Goal: Task Accomplishment & Management: Manage account settings

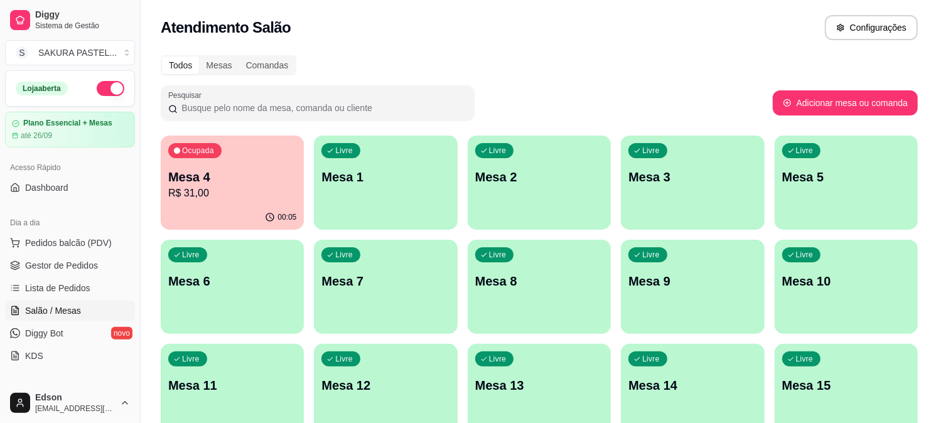
click at [217, 197] on p "R$ 31,00" at bounding box center [232, 193] width 128 height 15
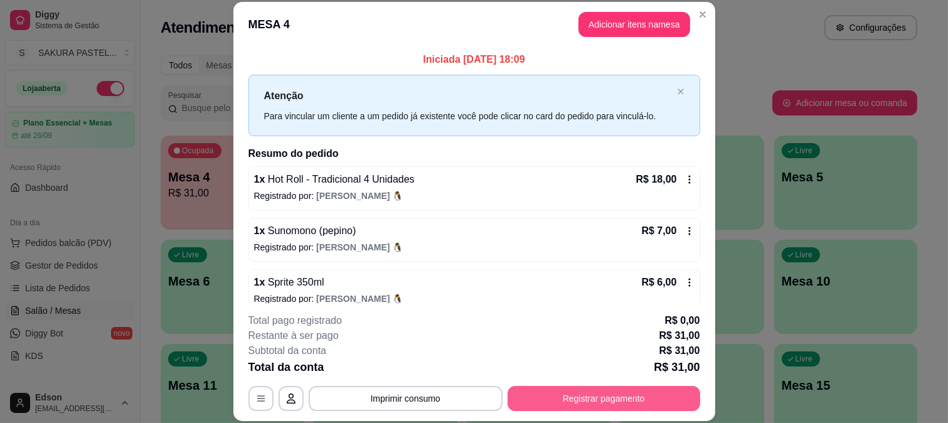
click at [582, 405] on button "Registrar pagamento" at bounding box center [604, 398] width 193 height 25
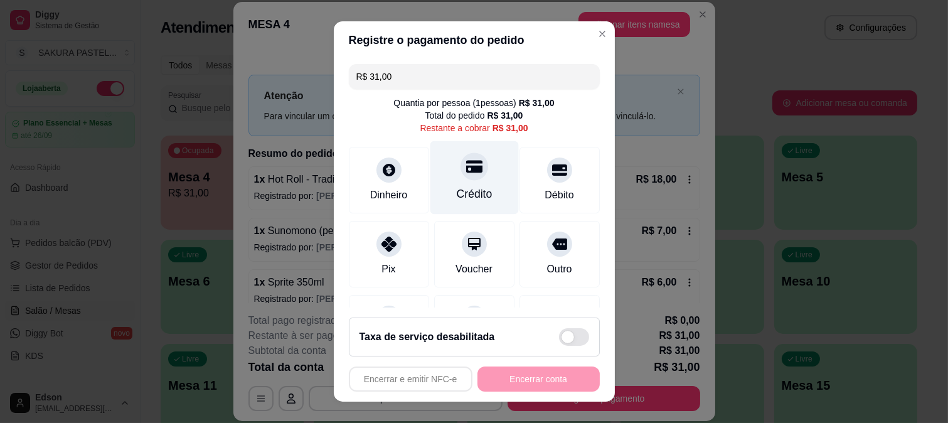
click at [465, 179] on div "Crédito" at bounding box center [474, 177] width 88 height 73
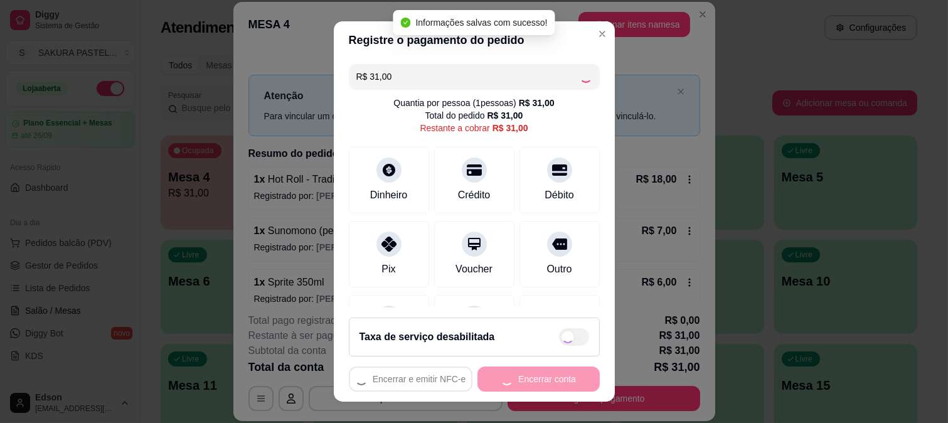
type input "R$ 0,00"
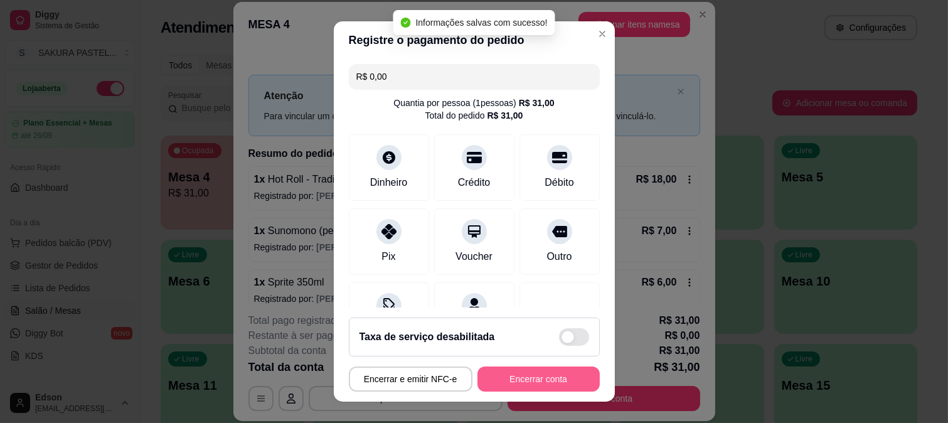
click at [508, 378] on button "Encerrar conta" at bounding box center [539, 378] width 122 height 25
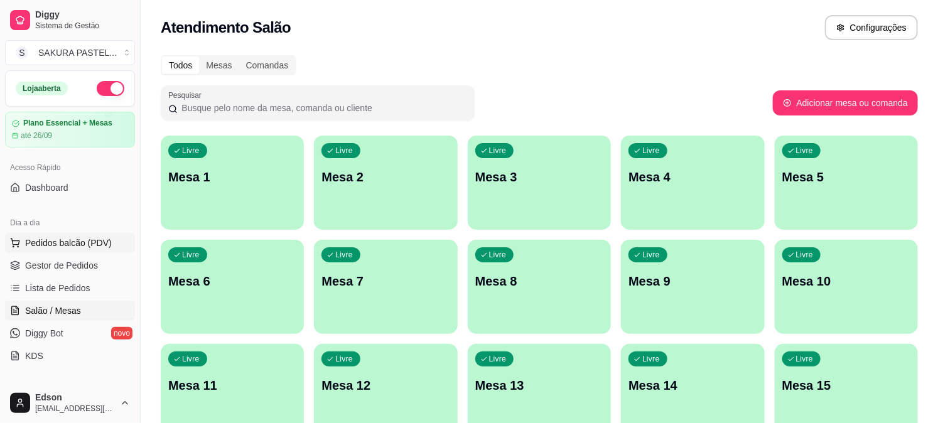
click at [45, 243] on span "Pedidos balcão (PDV)" at bounding box center [68, 243] width 87 height 13
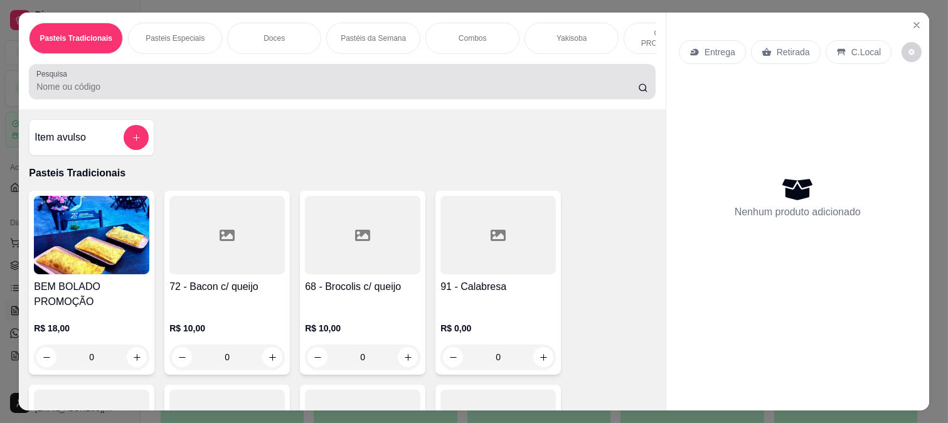
click at [55, 93] on input "Pesquisa" at bounding box center [337, 86] width 602 height 13
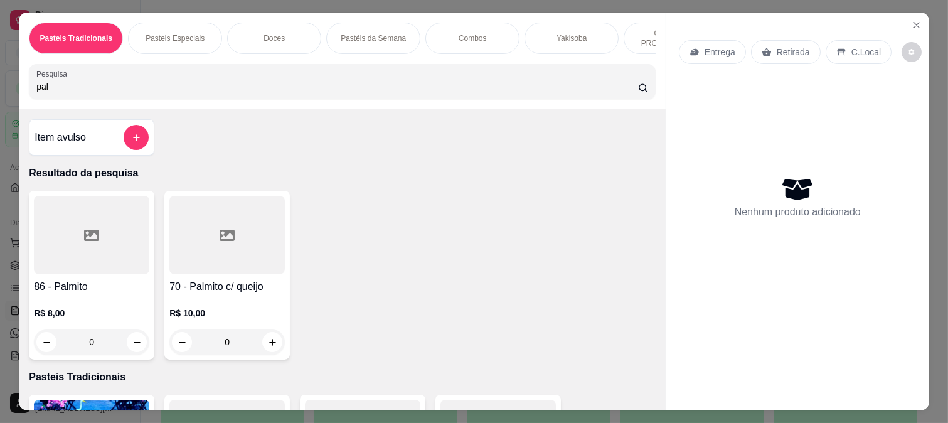
type input "pal"
click at [80, 249] on div at bounding box center [91, 235] width 115 height 78
drag, startPoint x: 356, startPoint y: 201, endPoint x: 488, endPoint y: 311, distance: 171.1
click at [364, 211] on div "25cm R$ 13,00" at bounding box center [474, 198] width 331 height 41
radio input "true"
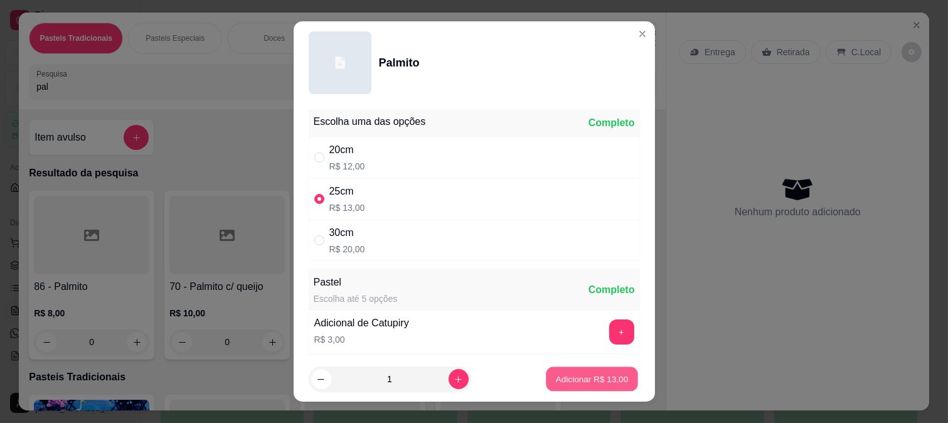
click at [589, 386] on button "Adicionar R$ 13,00" at bounding box center [593, 379] width 92 height 24
type input "1"
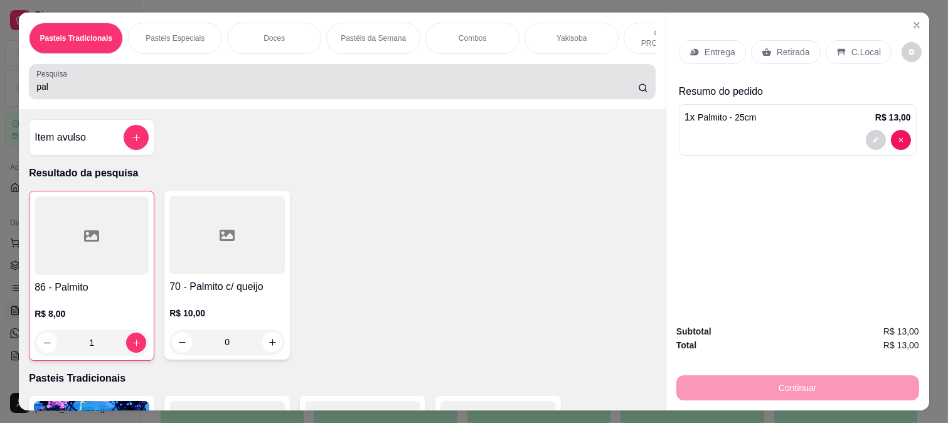
click at [235, 99] on div "Pesquisa pal" at bounding box center [342, 81] width 627 height 35
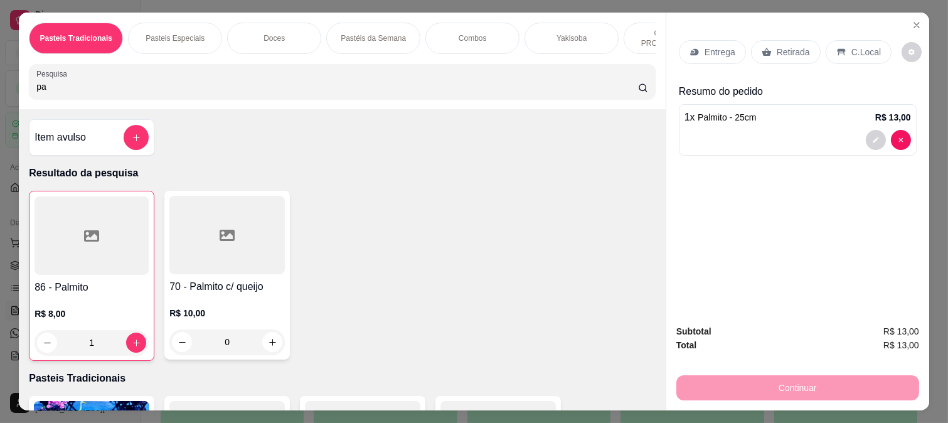
type input "p"
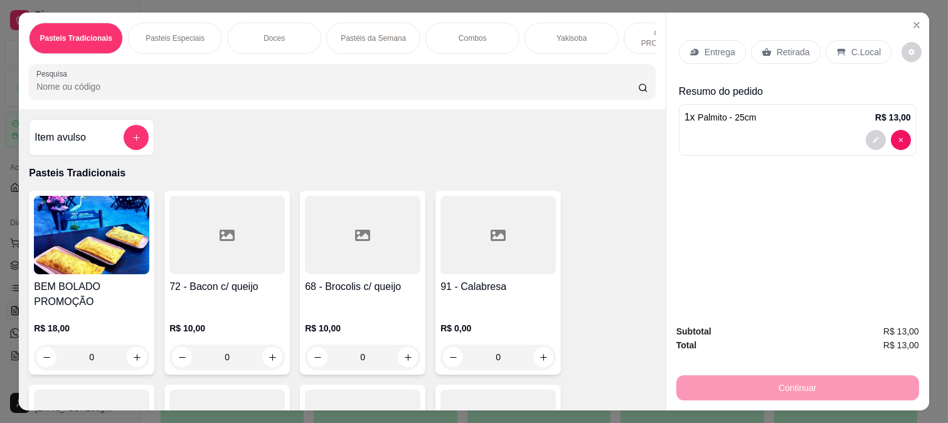
click at [717, 46] on p "Entrega" at bounding box center [720, 52] width 31 height 13
click at [716, 53] on p "Entrega" at bounding box center [720, 52] width 31 height 13
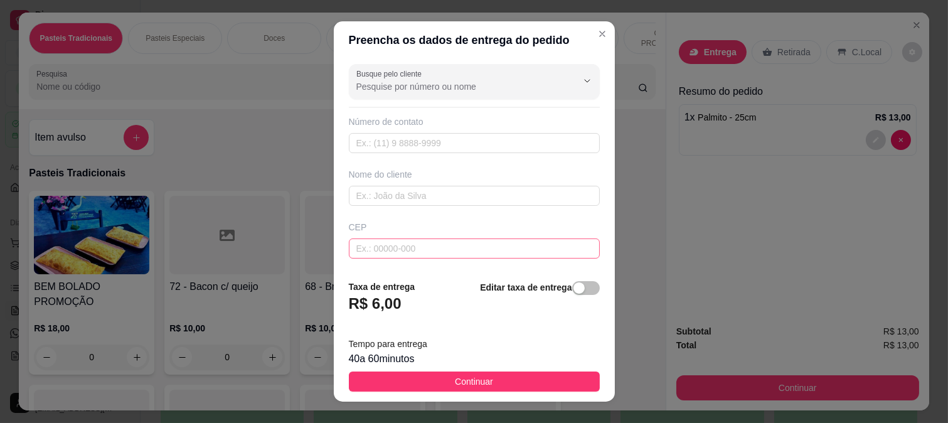
scroll to position [185, 0]
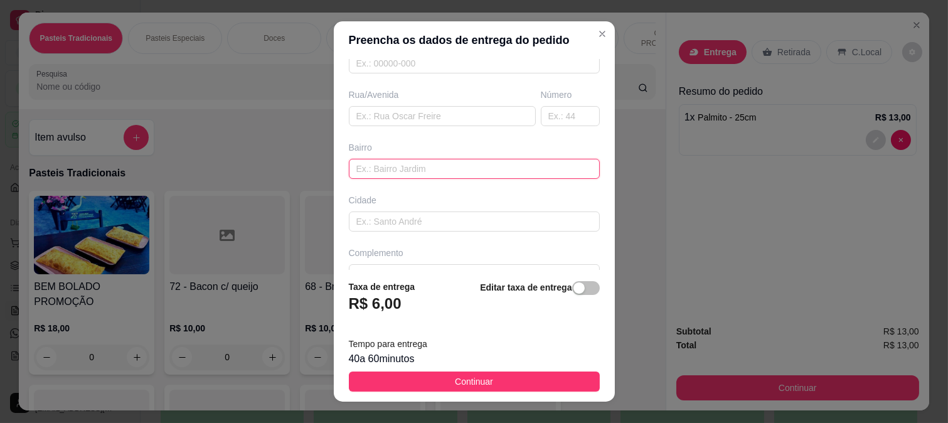
click at [398, 178] on input "text" at bounding box center [474, 169] width 251 height 20
type input "[PERSON_NAME]"
click at [419, 166] on input "[PERSON_NAME]" at bounding box center [474, 169] width 251 height 20
click at [419, 167] on input "[PERSON_NAME]" at bounding box center [474, 169] width 251 height 20
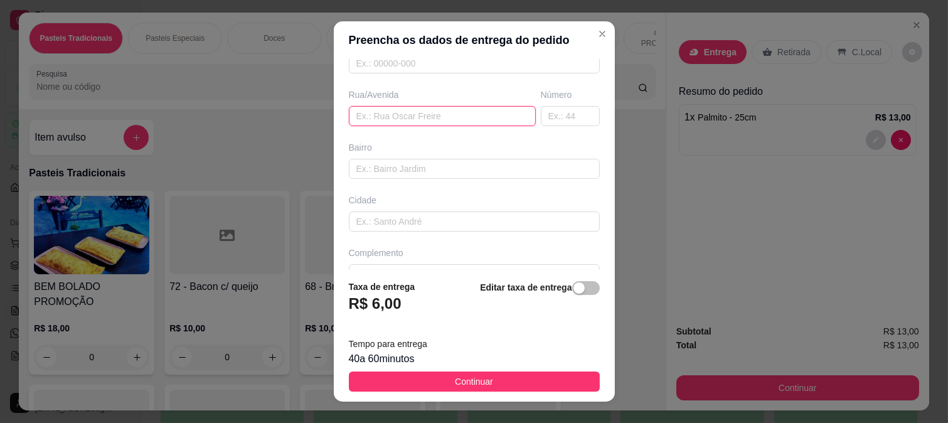
click at [410, 124] on input "text" at bounding box center [442, 116] width 187 height 20
paste input "[PERSON_NAME]"
type input "[PERSON_NAME]"
click at [551, 111] on input "text" at bounding box center [570, 116] width 59 height 20
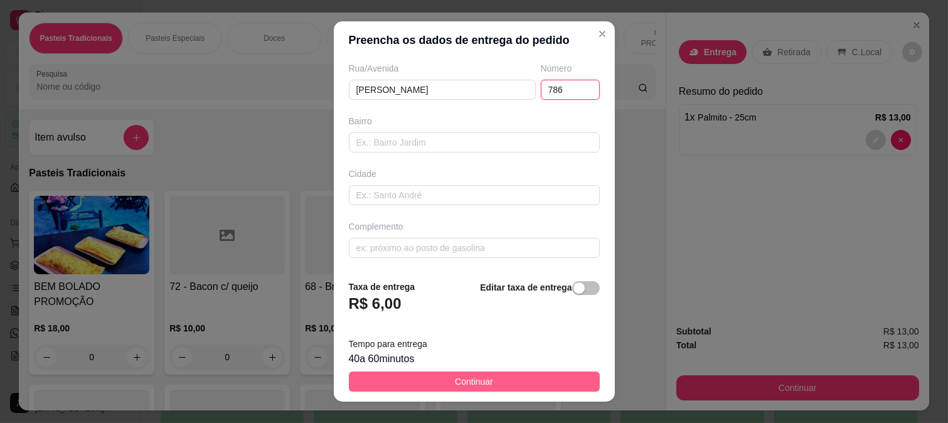
type input "786"
click at [471, 385] on span "Continuar" at bounding box center [474, 382] width 38 height 14
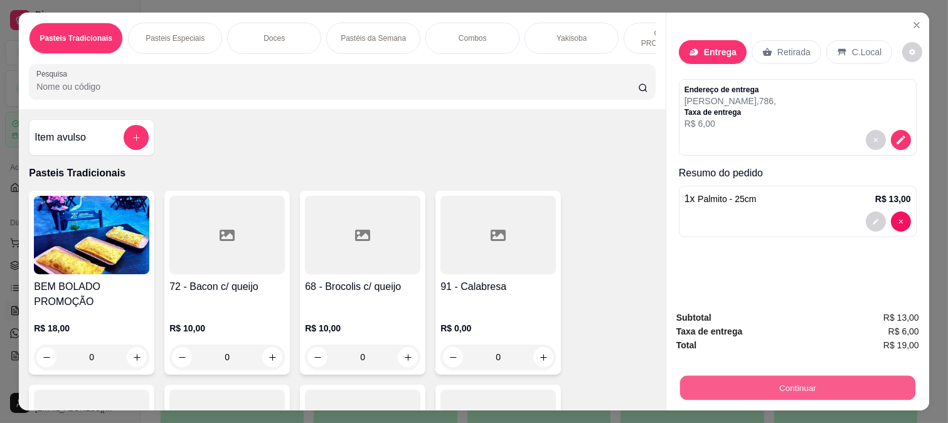
click at [685, 390] on button "Continuar" at bounding box center [797, 387] width 235 height 24
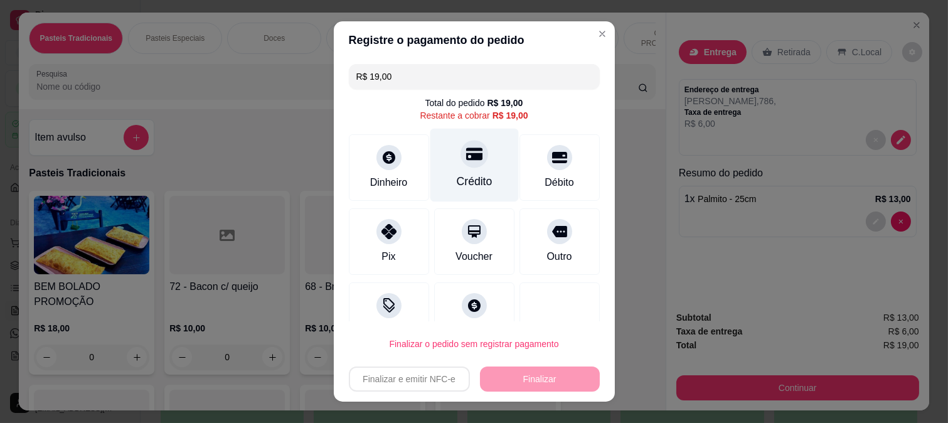
click at [463, 164] on div at bounding box center [475, 154] width 28 height 28
type input "R$ 0,00"
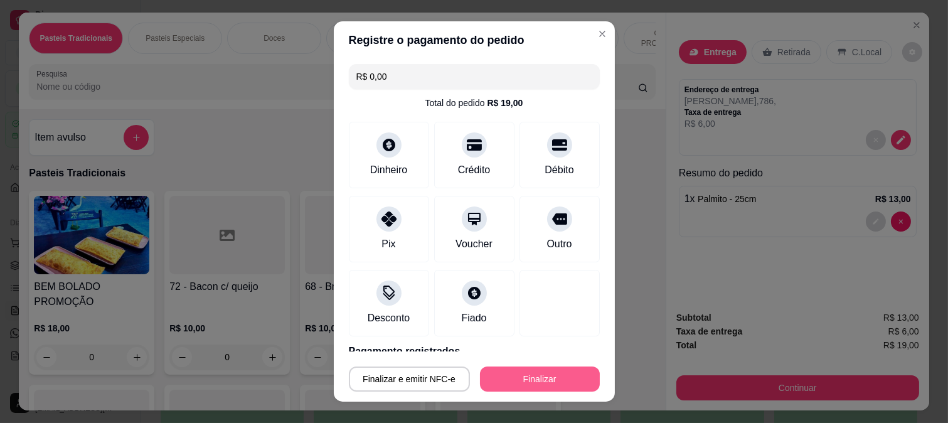
click at [533, 391] on button "Finalizar" at bounding box center [540, 378] width 120 height 25
type input "0"
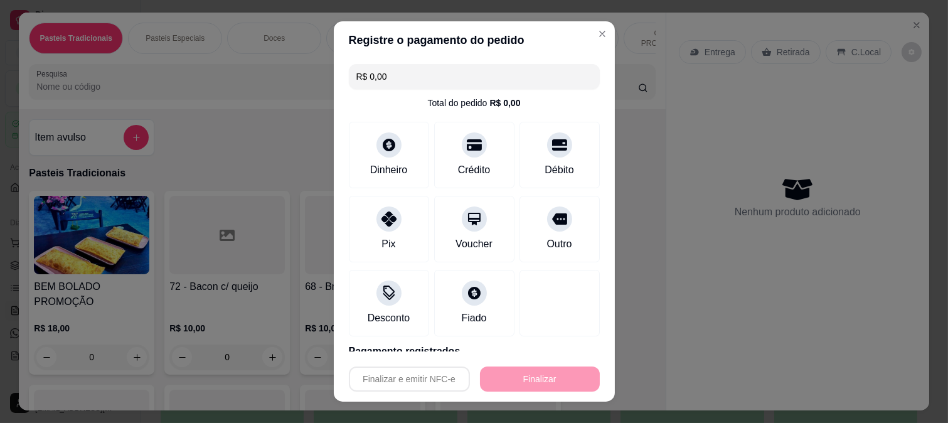
type input "-R$ 19,00"
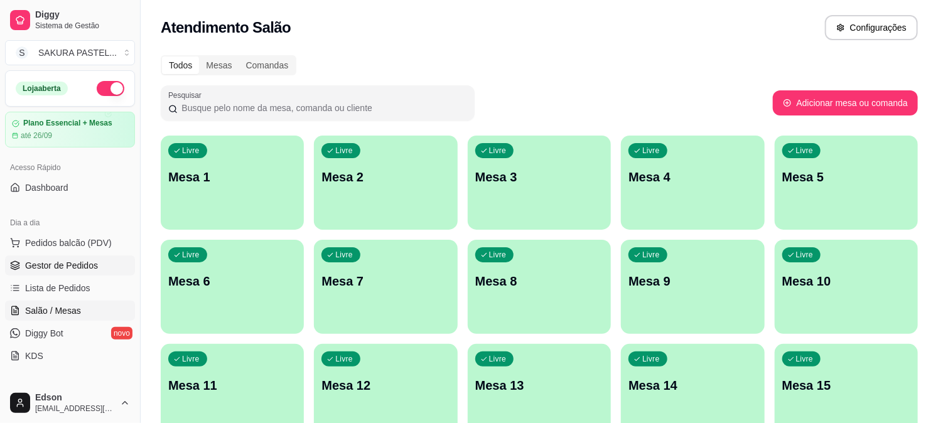
click at [75, 265] on span "Gestor de Pedidos" at bounding box center [61, 265] width 73 height 13
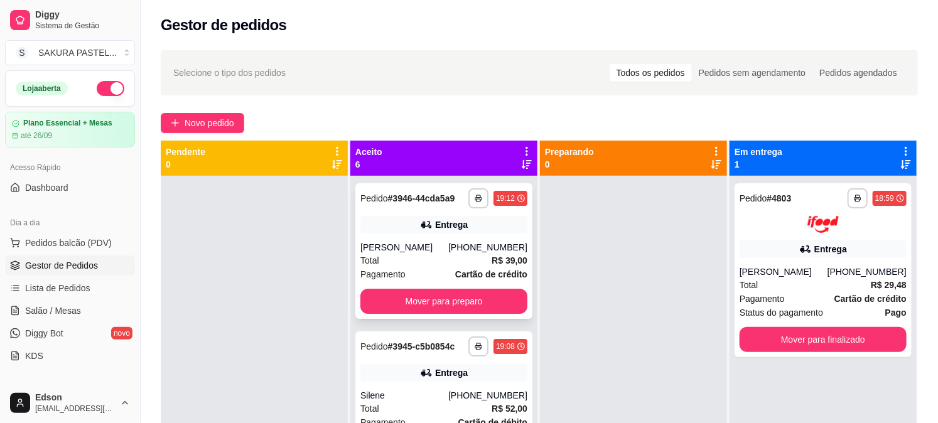
click at [450, 234] on div "**********" at bounding box center [443, 251] width 177 height 136
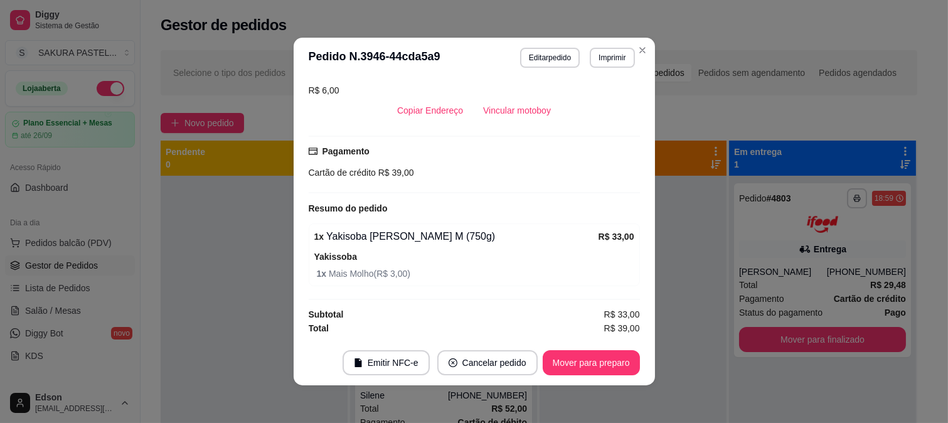
scroll to position [3, 0]
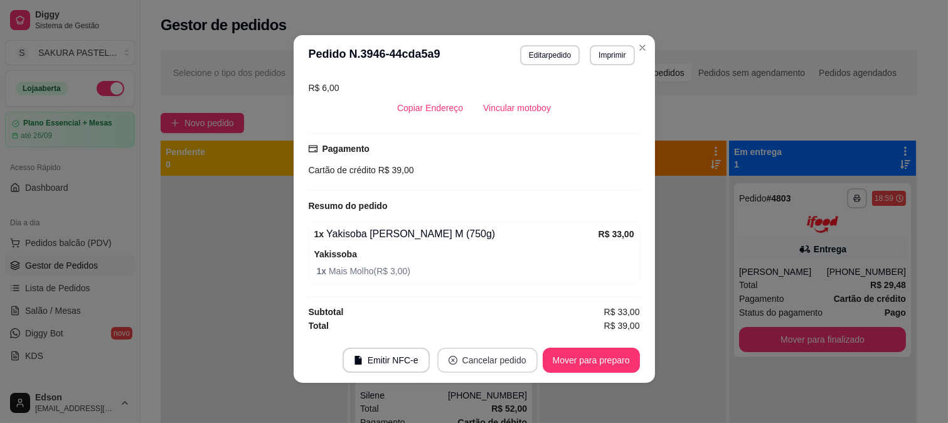
click at [509, 364] on button "Cancelar pedido" at bounding box center [487, 360] width 100 height 25
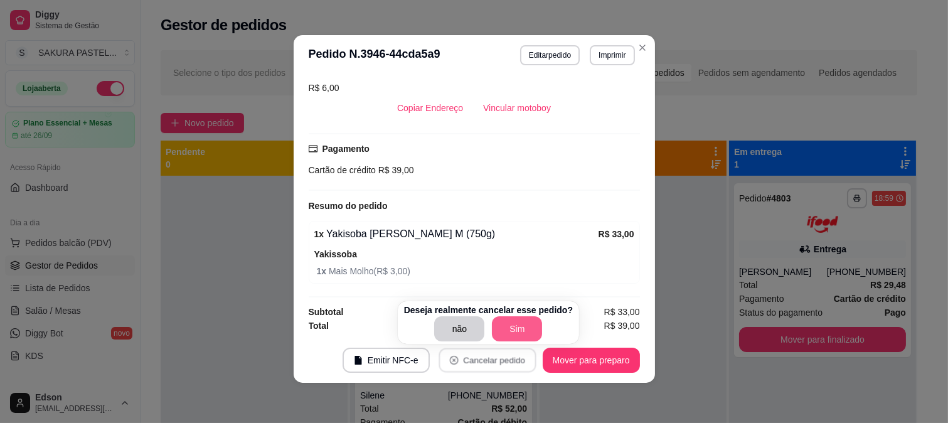
click at [517, 329] on button "Sim" at bounding box center [517, 328] width 50 height 25
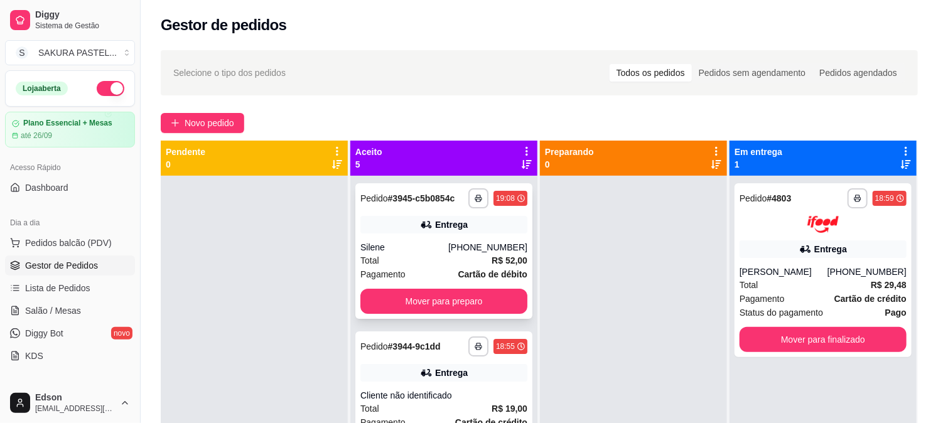
click at [491, 260] on strong "R$ 52,00" at bounding box center [509, 260] width 36 height 10
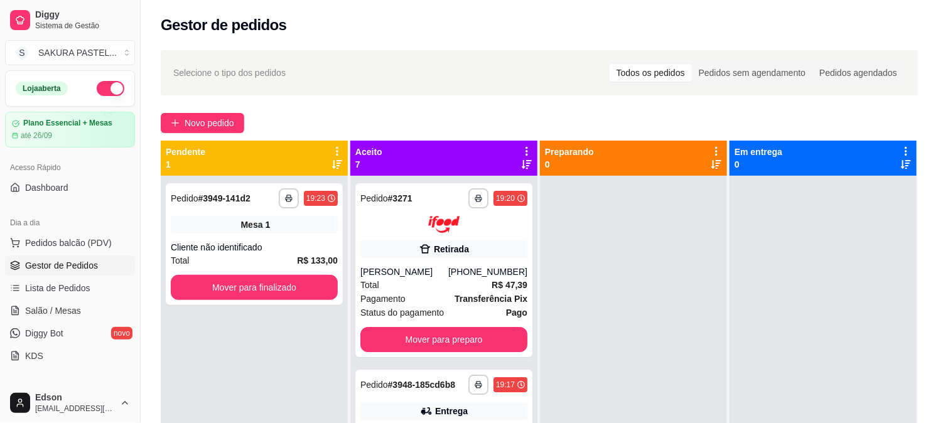
click at [550, 54] on div "Selecione o tipo dos pedidos Todos os pedidos Pedidos sem agendamento Pedidos a…" at bounding box center [539, 72] width 757 height 45
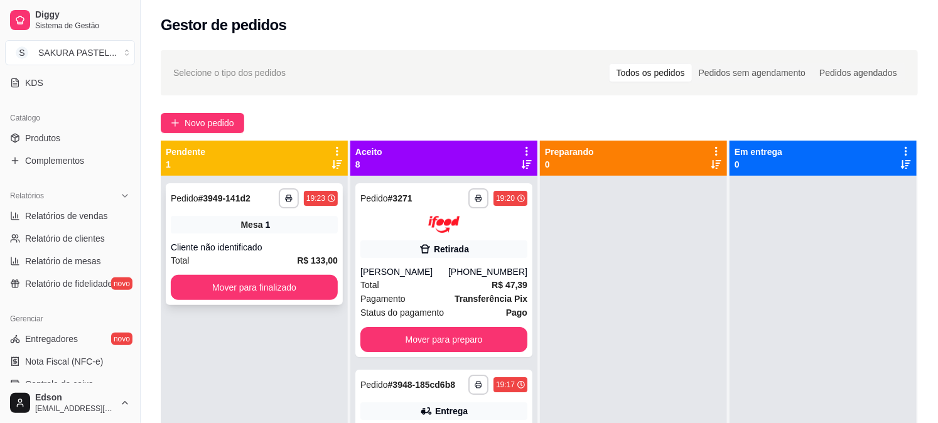
drag, startPoint x: 61, startPoint y: 145, endPoint x: 169, endPoint y: 190, distance: 117.4
click at [60, 144] on link "Produtos" at bounding box center [70, 138] width 130 height 20
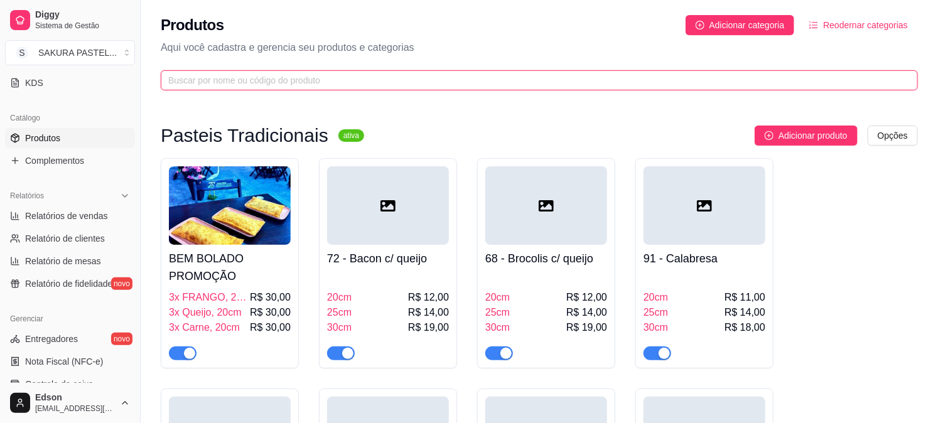
click at [242, 83] on input "text" at bounding box center [534, 80] width 732 height 14
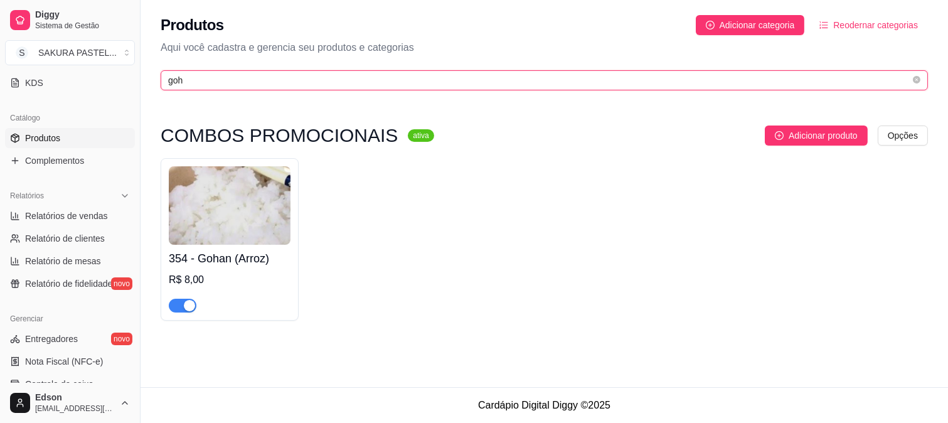
type input "goh"
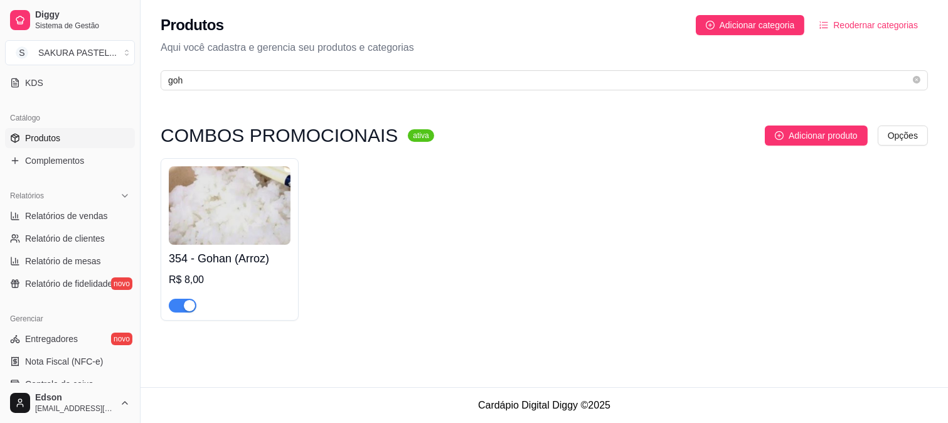
click at [189, 307] on div "button" at bounding box center [189, 305] width 11 height 11
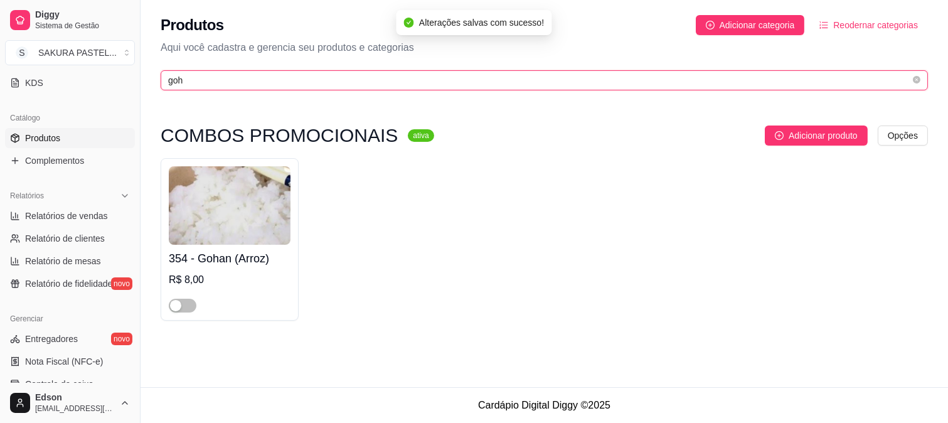
click at [210, 82] on input "goh" at bounding box center [539, 80] width 742 height 14
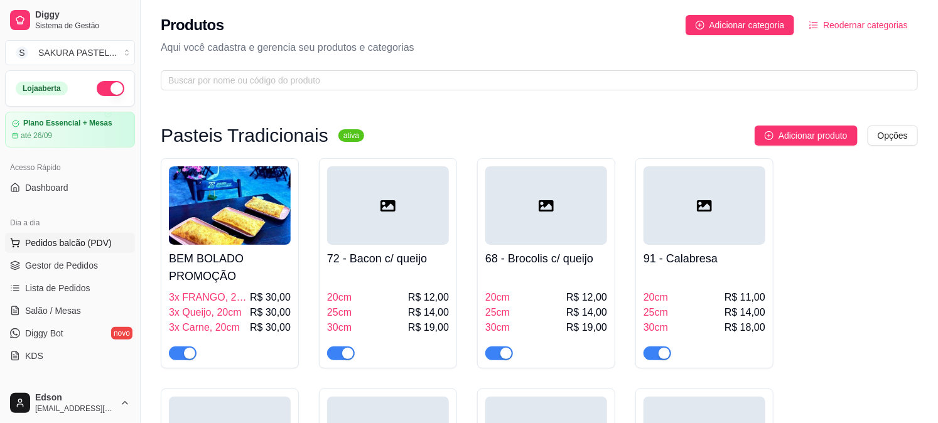
click at [78, 248] on span "Pedidos balcão (PDV)" at bounding box center [68, 243] width 87 height 13
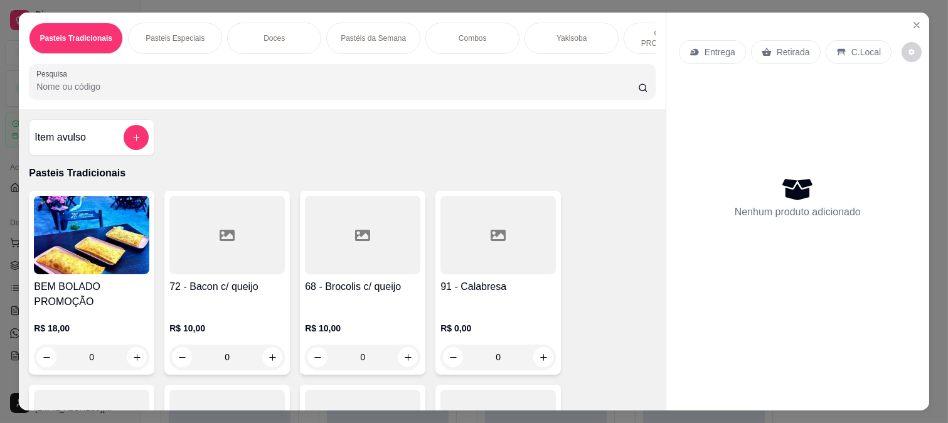
click at [149, 93] on input "Pesquisa" at bounding box center [337, 86] width 602 height 13
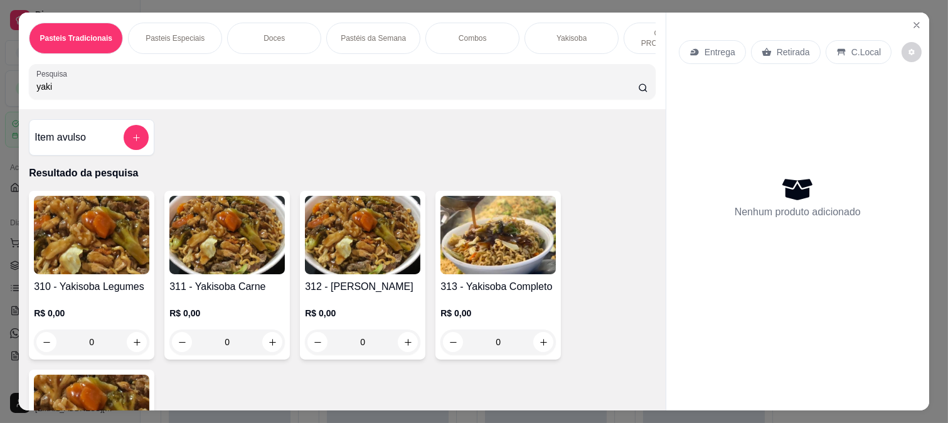
type input "yaki"
click at [481, 294] on h4 "313 - Yakisoba Completo" at bounding box center [498, 286] width 115 height 15
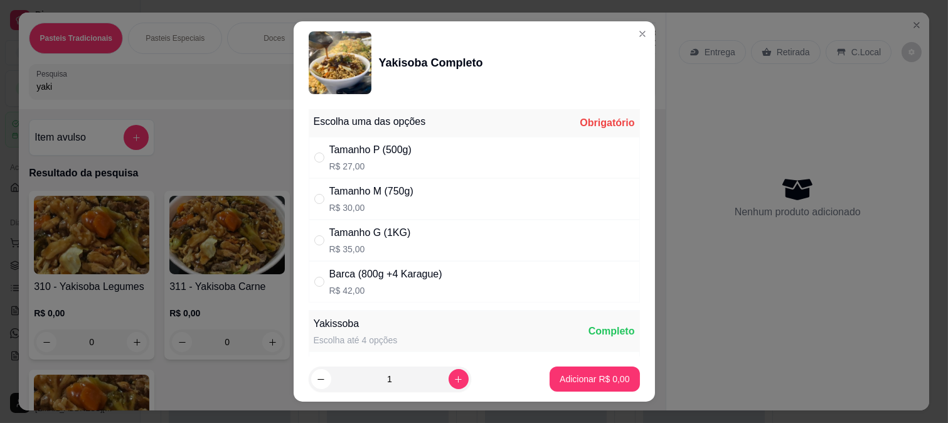
click at [381, 205] on p "R$ 30,00" at bounding box center [371, 207] width 84 height 13
radio input "true"
click at [555, 381] on p "Adicionar R$ 30,00" at bounding box center [592, 379] width 75 height 13
type input "1"
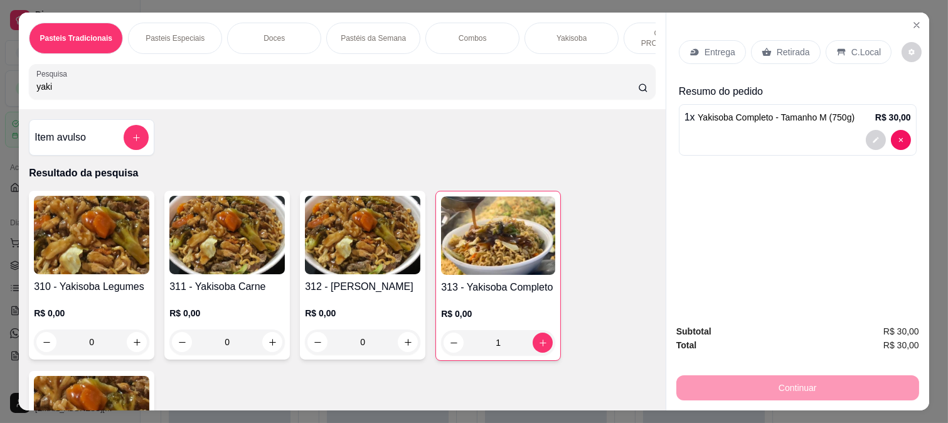
click at [132, 80] on div "yaki" at bounding box center [342, 81] width 612 height 25
click at [129, 80] on div "yaki" at bounding box center [342, 81] width 612 height 25
type input "y"
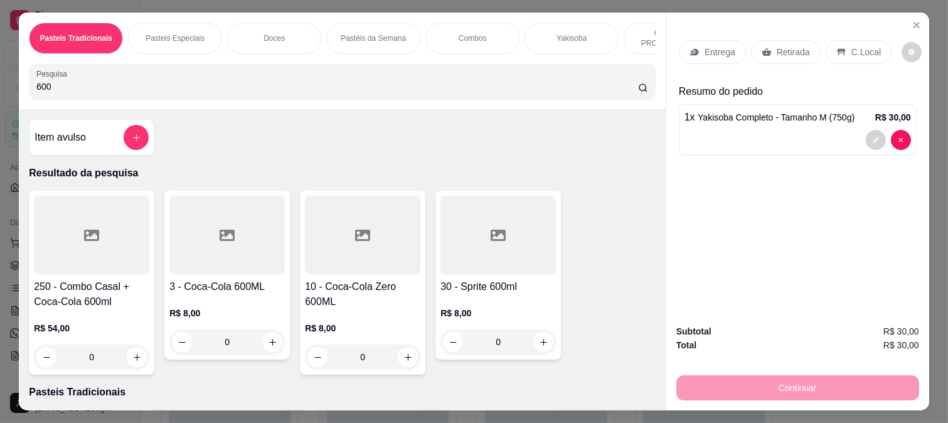
type input "600"
click at [228, 272] on div at bounding box center [226, 235] width 115 height 78
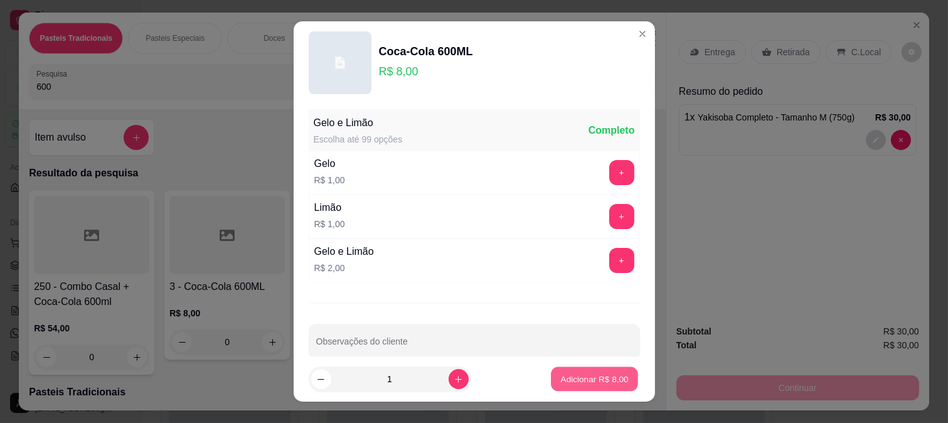
click at [551, 381] on button "Adicionar R$ 8,00" at bounding box center [594, 379] width 87 height 24
type input "1"
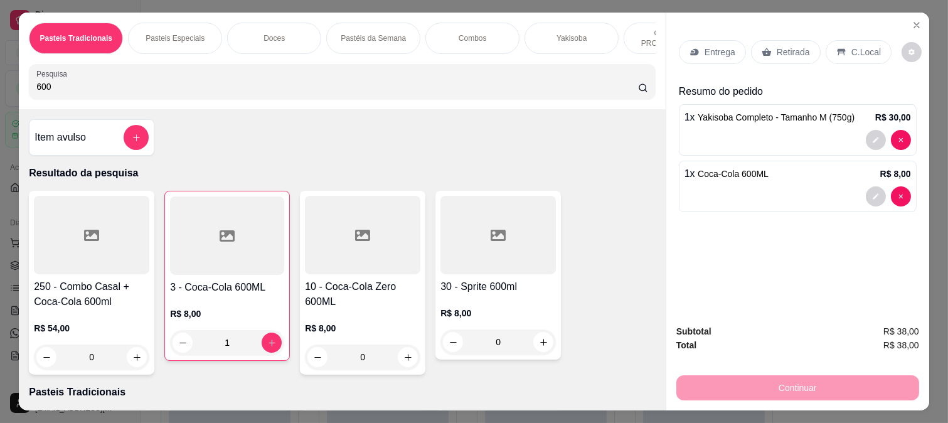
click at [777, 46] on p "Retirada" at bounding box center [793, 52] width 33 height 13
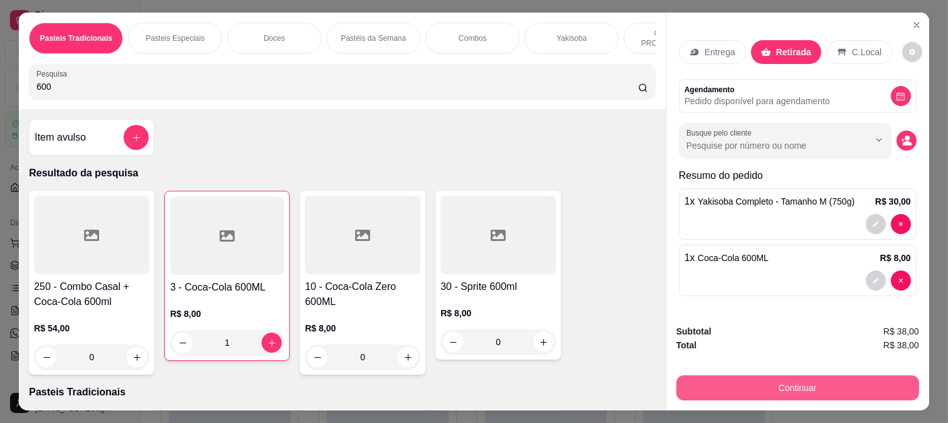
click at [777, 379] on button "Continuar" at bounding box center [797, 387] width 243 height 25
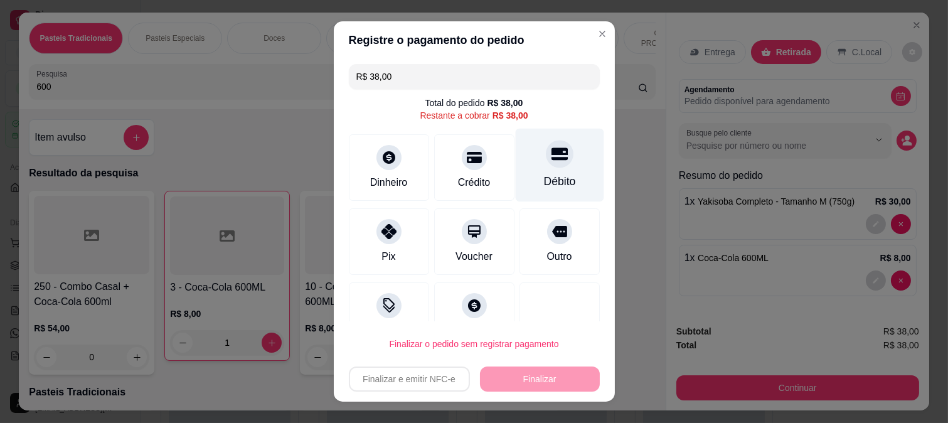
click at [543, 173] on div "Débito" at bounding box center [559, 181] width 32 height 16
type input "R$ 0,00"
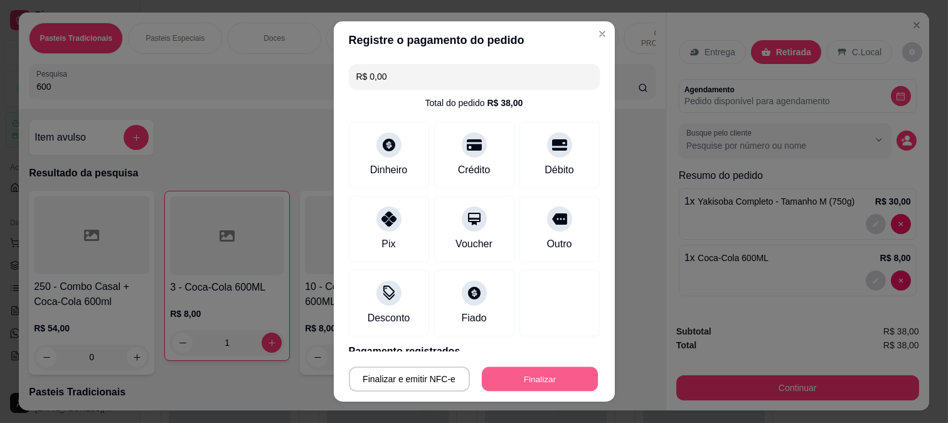
click at [560, 380] on button "Finalizar" at bounding box center [540, 379] width 116 height 24
type input "0"
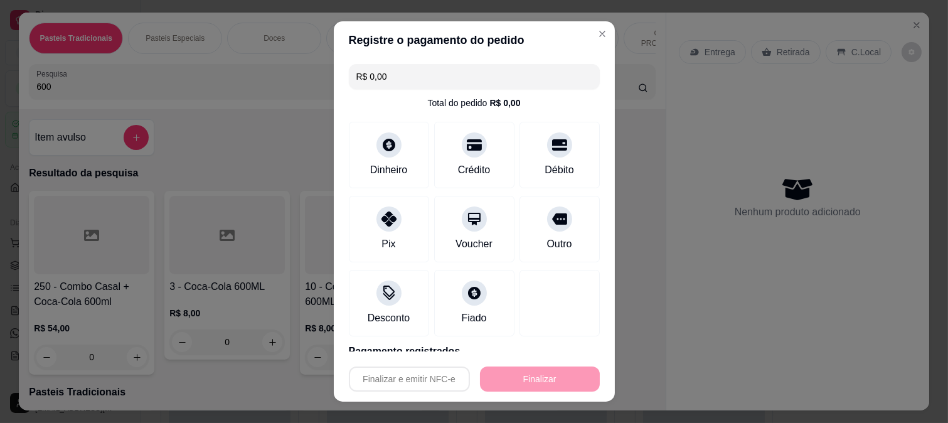
type input "-R$ 38,00"
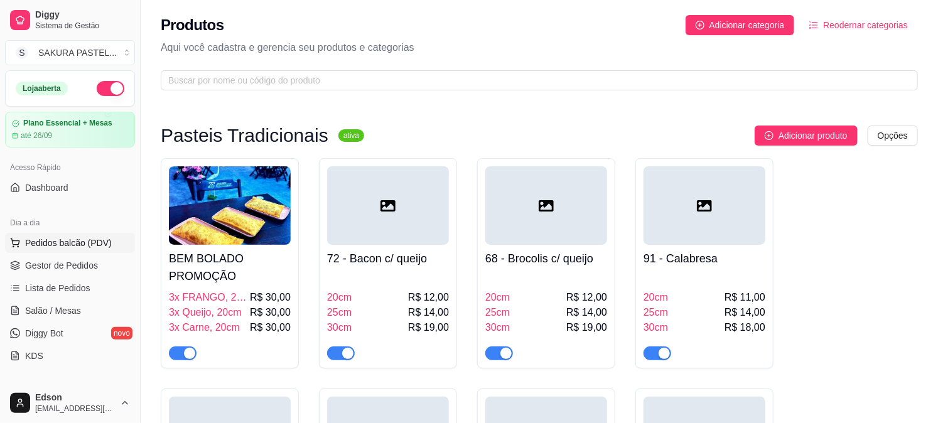
click at [61, 242] on span "Pedidos balcão (PDV)" at bounding box center [68, 243] width 87 height 13
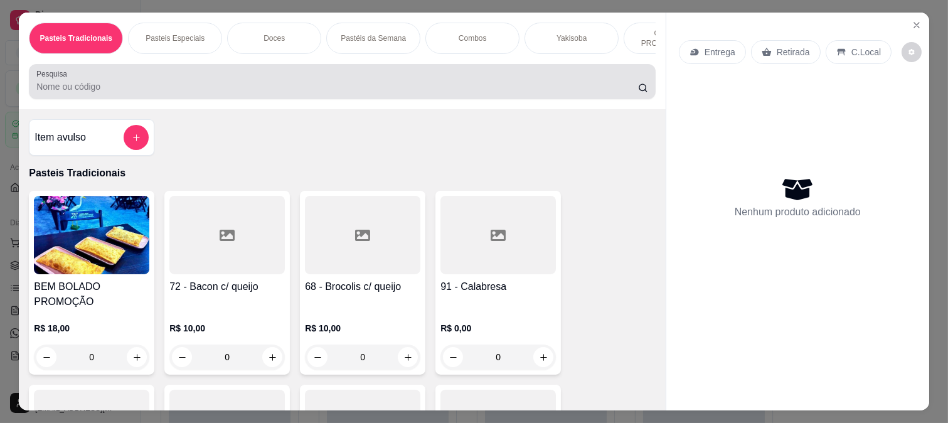
click at [271, 83] on div at bounding box center [342, 81] width 612 height 25
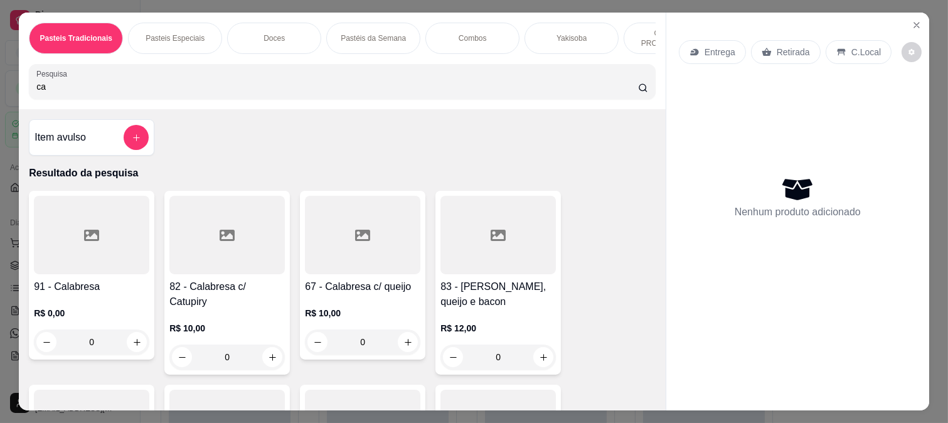
click at [356, 262] on div at bounding box center [362, 235] width 115 height 78
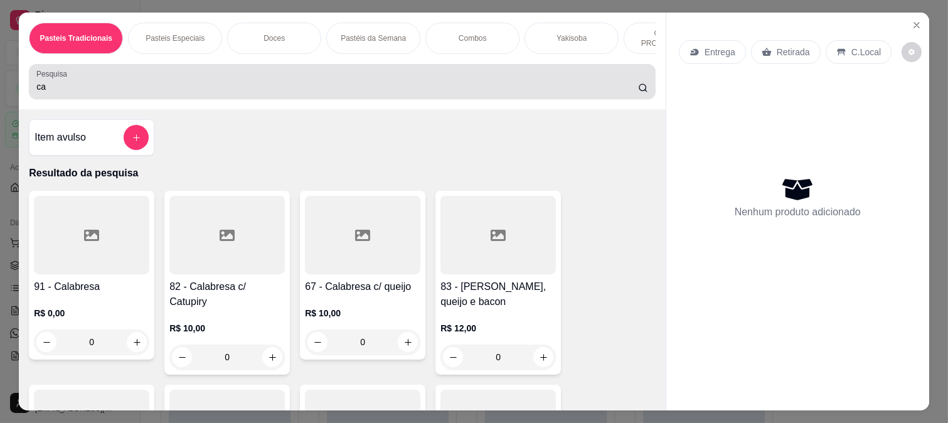
click at [134, 82] on div "ca" at bounding box center [342, 81] width 612 height 25
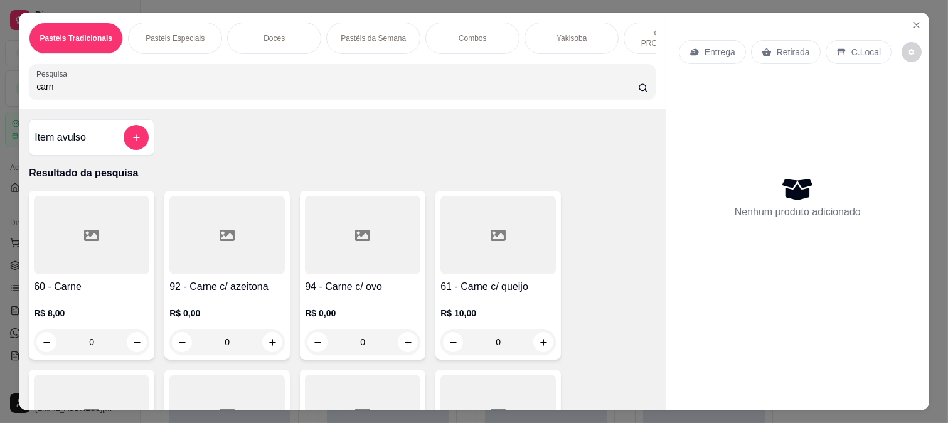
type input "carn"
click at [350, 258] on div at bounding box center [362, 235] width 115 height 78
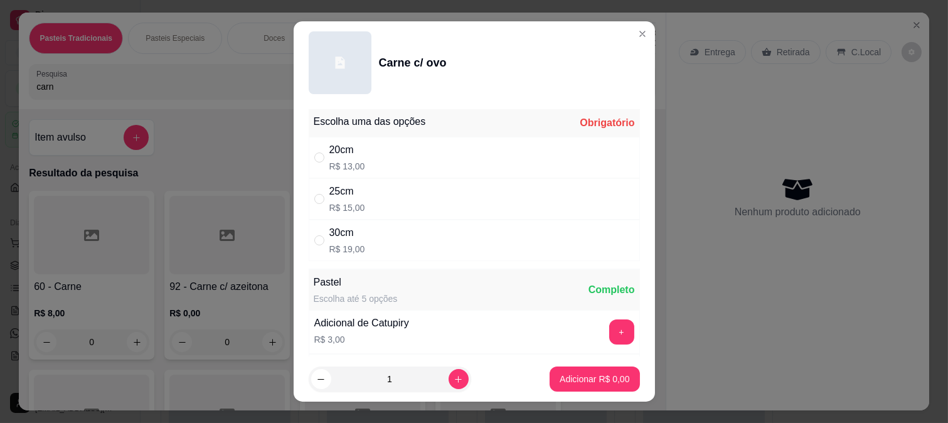
click at [377, 174] on div "20cm R$ 13,00" at bounding box center [474, 157] width 331 height 41
radio input "true"
click at [545, 375] on button "Adicionar R$ 13,00" at bounding box center [592, 378] width 95 height 25
type input "1"
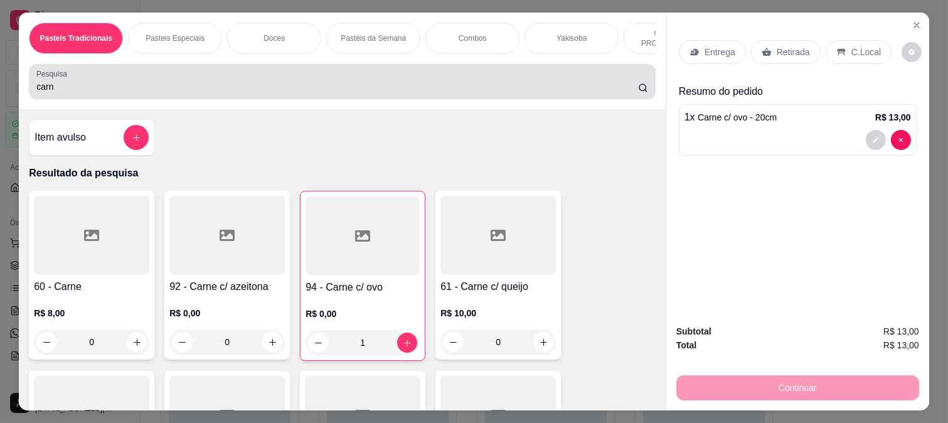
click at [158, 88] on input "carn" at bounding box center [337, 86] width 602 height 13
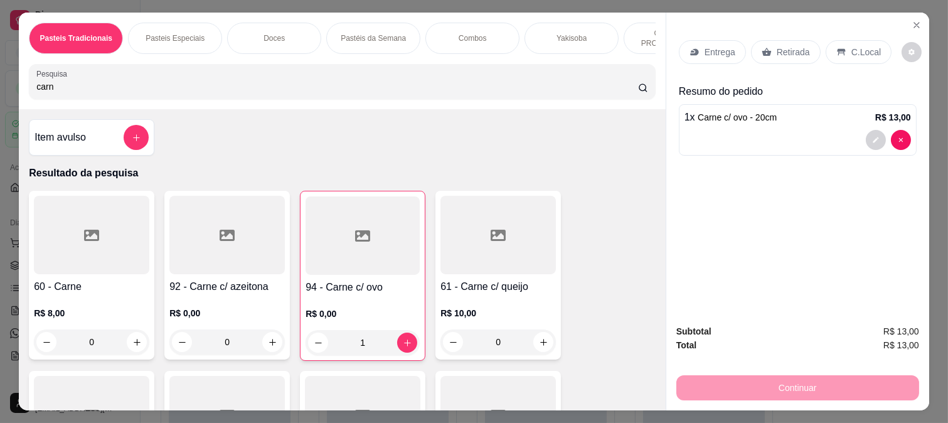
click at [158, 88] on input "carn" at bounding box center [337, 86] width 602 height 13
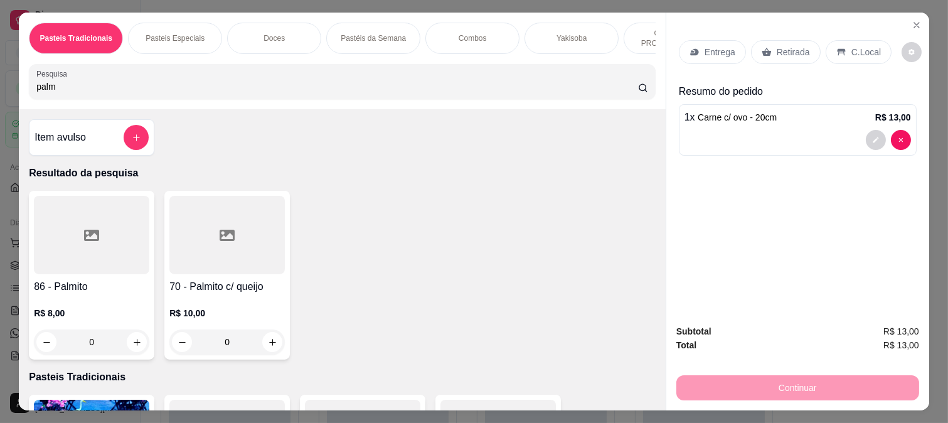
type input "palm"
click at [202, 254] on div at bounding box center [226, 235] width 115 height 78
drag, startPoint x: 346, startPoint y: 162, endPoint x: 387, endPoint y: 190, distance: 50.1
click at [346, 161] on p "R$ 13,00" at bounding box center [347, 166] width 36 height 13
radio input "true"
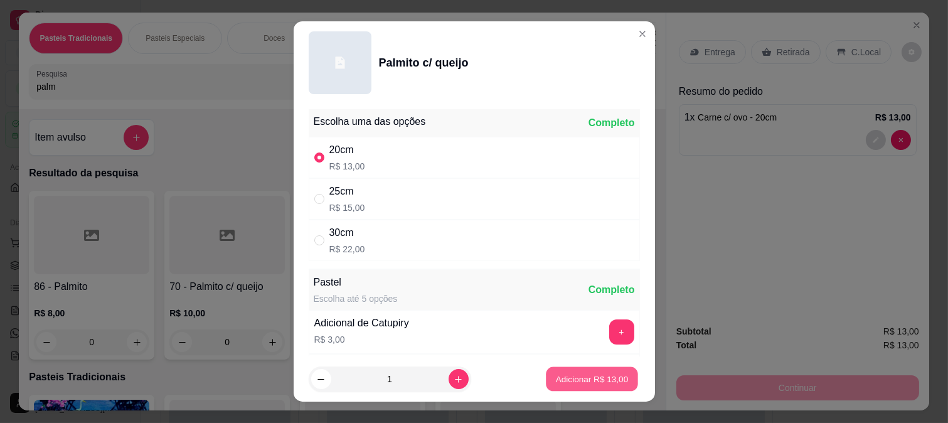
click at [592, 378] on p "Adicionar R$ 13,00" at bounding box center [592, 379] width 73 height 12
type input "1"
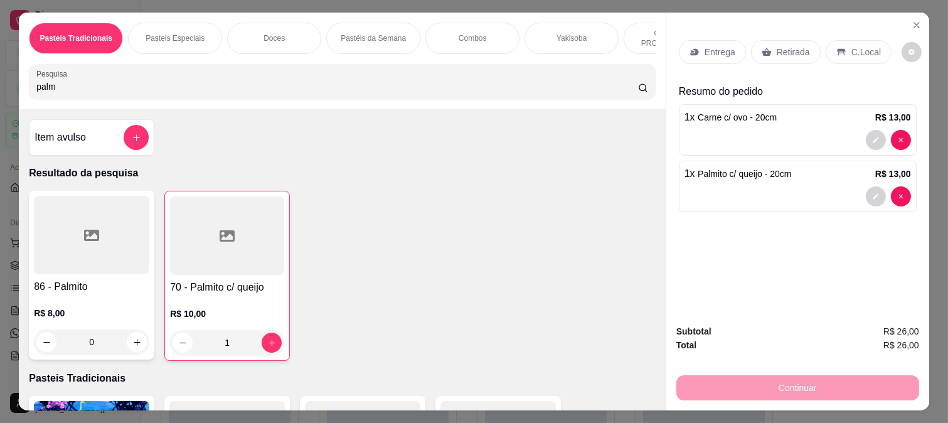
click at [768, 40] on div "Retirada" at bounding box center [786, 52] width 70 height 24
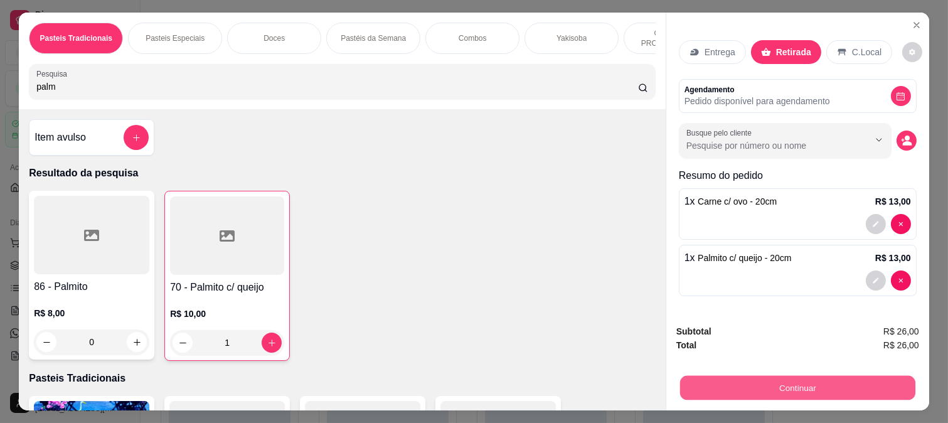
click at [836, 382] on button "Continuar" at bounding box center [797, 387] width 235 height 24
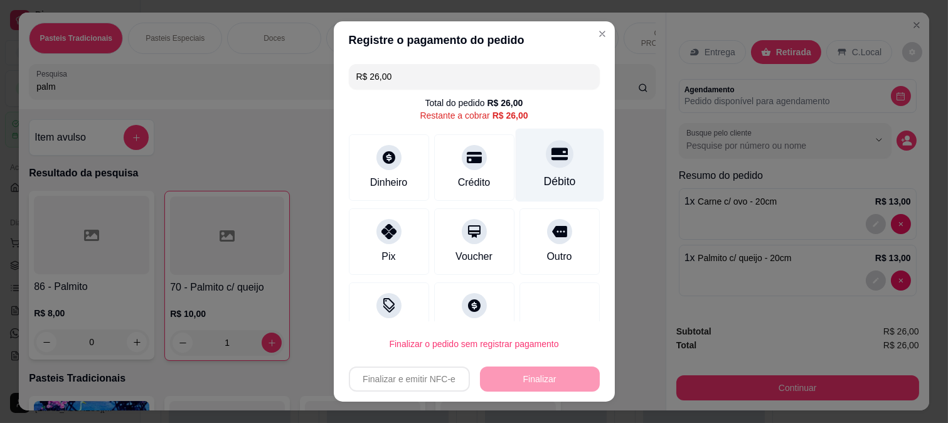
click at [560, 167] on div "Débito" at bounding box center [559, 164] width 88 height 73
type input "R$ 0,00"
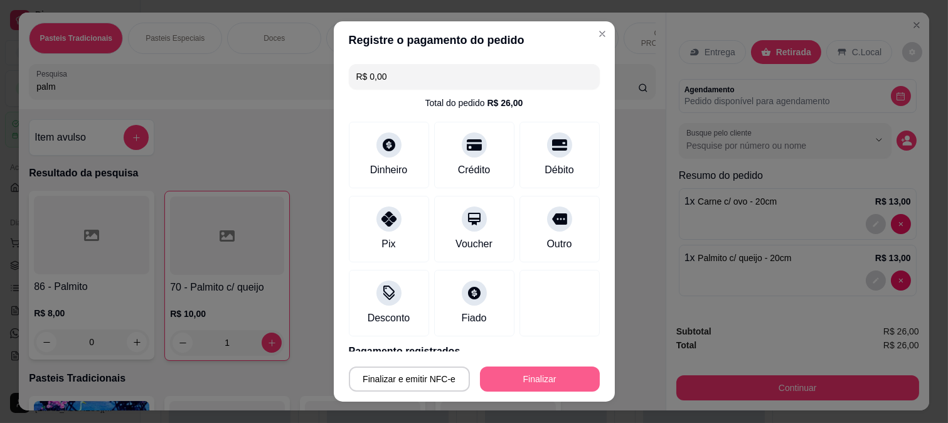
click at [527, 378] on button "Finalizar" at bounding box center [540, 378] width 120 height 25
type input "0"
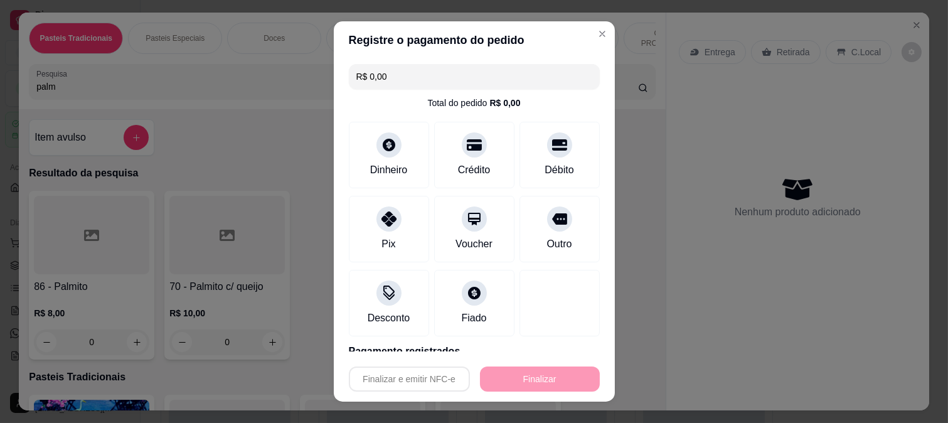
type input "-R$ 26,00"
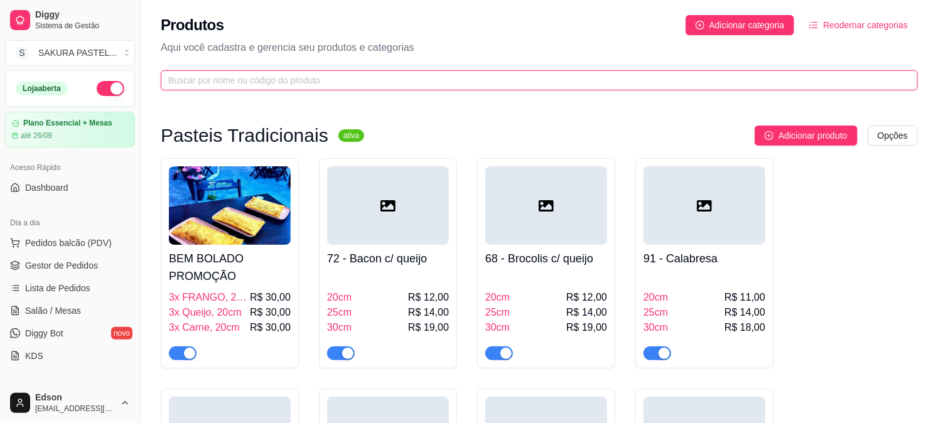
click at [394, 76] on input "text" at bounding box center [534, 80] width 732 height 14
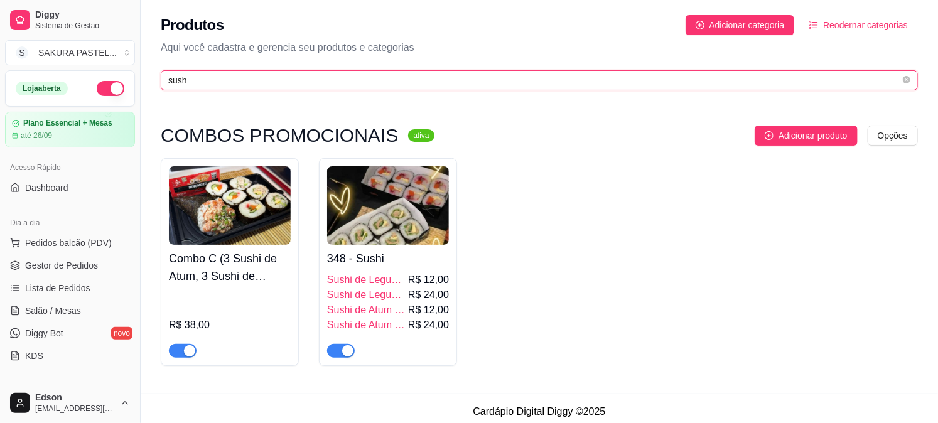
type input "sush"
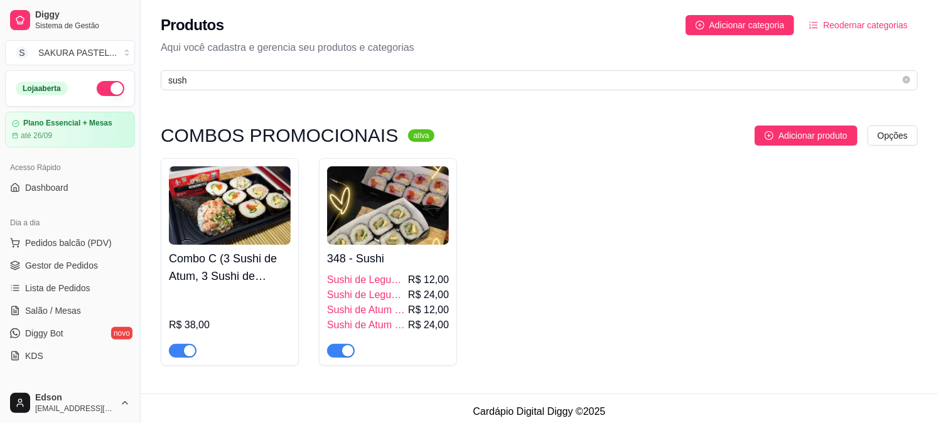
click at [182, 353] on span "button" at bounding box center [183, 351] width 28 height 14
click at [372, 223] on img at bounding box center [388, 205] width 122 height 78
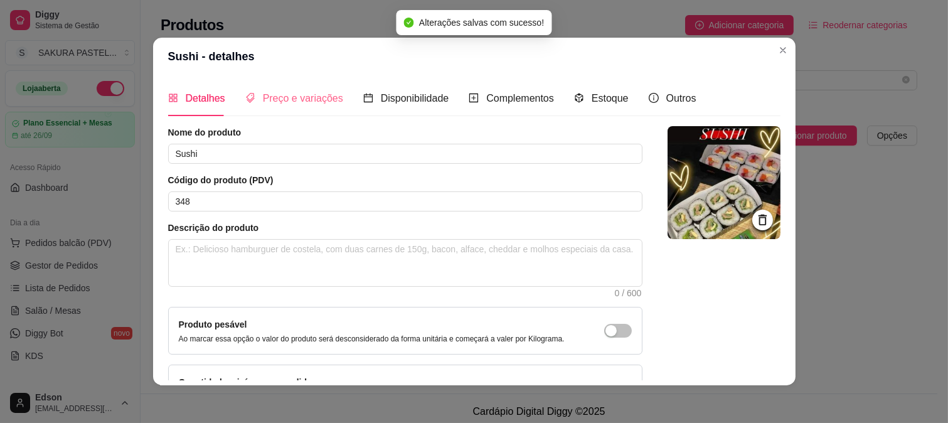
drag, startPoint x: 304, startPoint y: 71, endPoint x: 304, endPoint y: 99, distance: 27.6
click at [304, 85] on section "Sushi - detalhes Detalhes Preço e variações Disponibilidade Complementos Estoqu…" at bounding box center [474, 212] width 643 height 348
drag, startPoint x: 304, startPoint y: 99, endPoint x: 339, endPoint y: 102, distance: 35.2
click at [304, 100] on span "Preço e variações" at bounding box center [303, 98] width 80 height 11
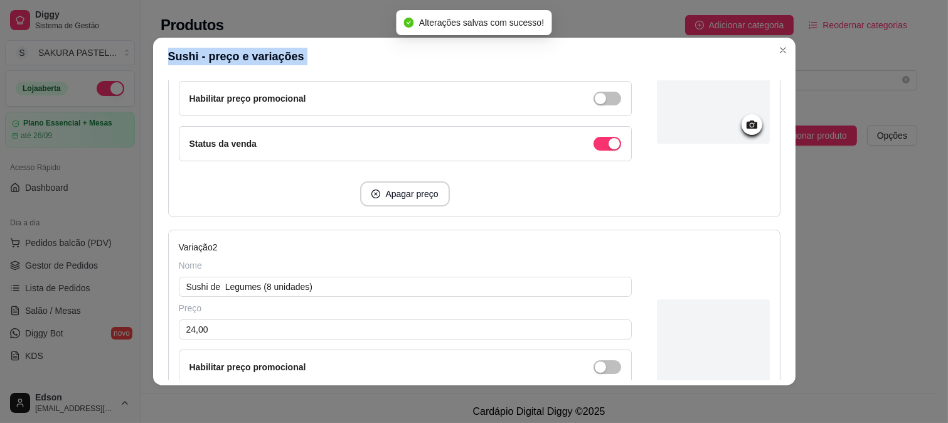
scroll to position [262, 0]
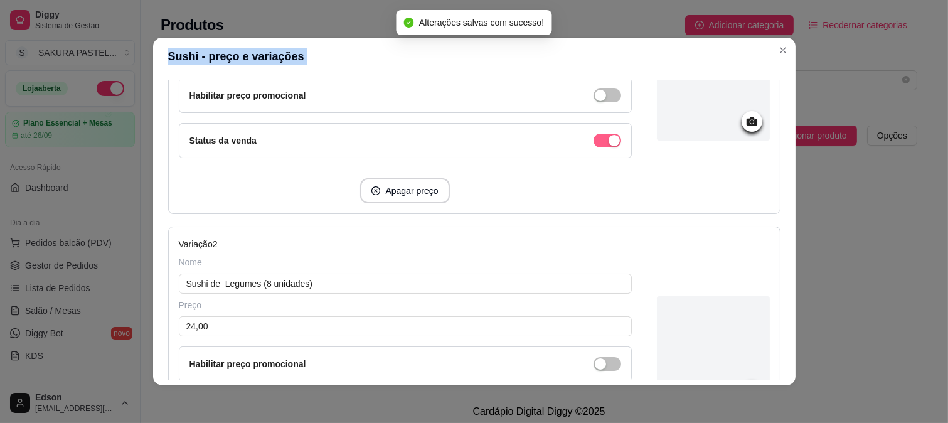
click at [594, 143] on span "button" at bounding box center [608, 141] width 28 height 14
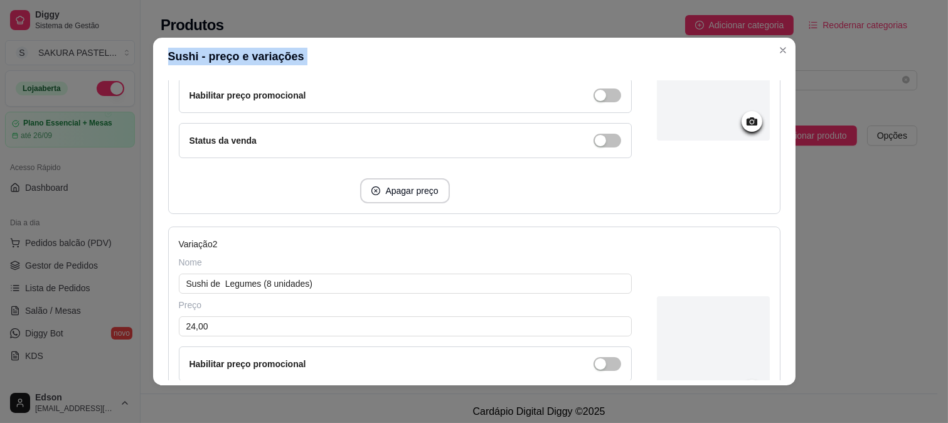
scroll to position [525, 0]
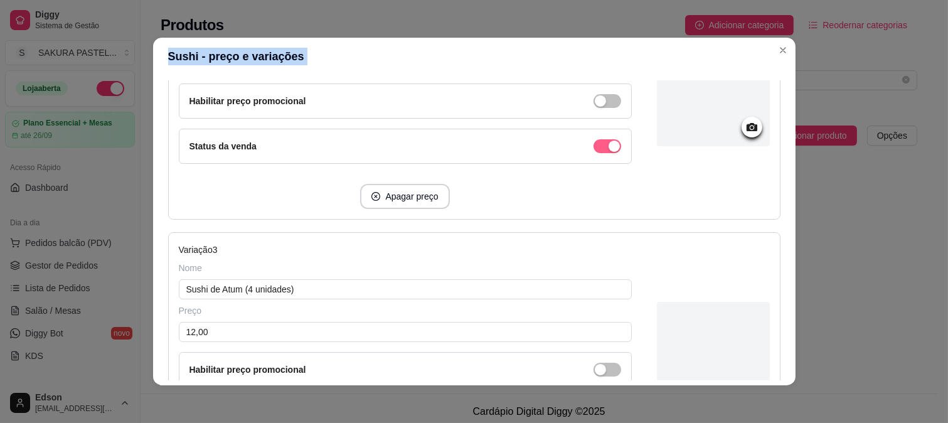
click at [609, 146] on div "button" at bounding box center [614, 146] width 11 height 11
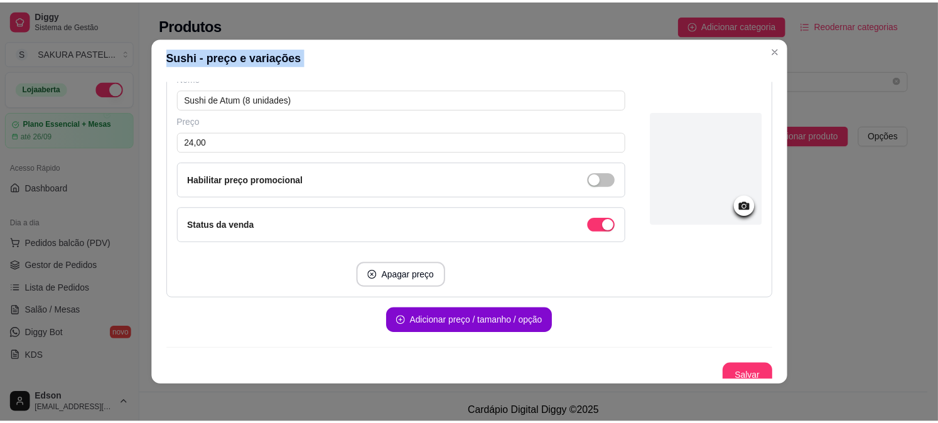
scroll to position [994, 0]
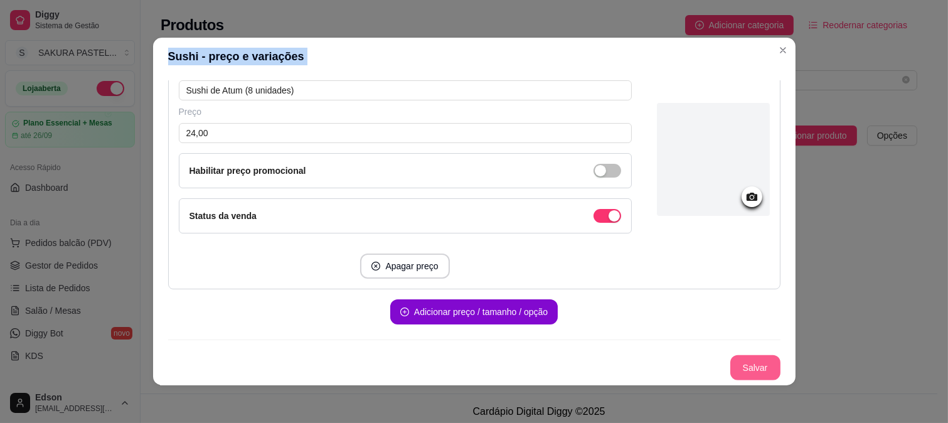
click at [747, 365] on button "Salvar" at bounding box center [755, 367] width 50 height 25
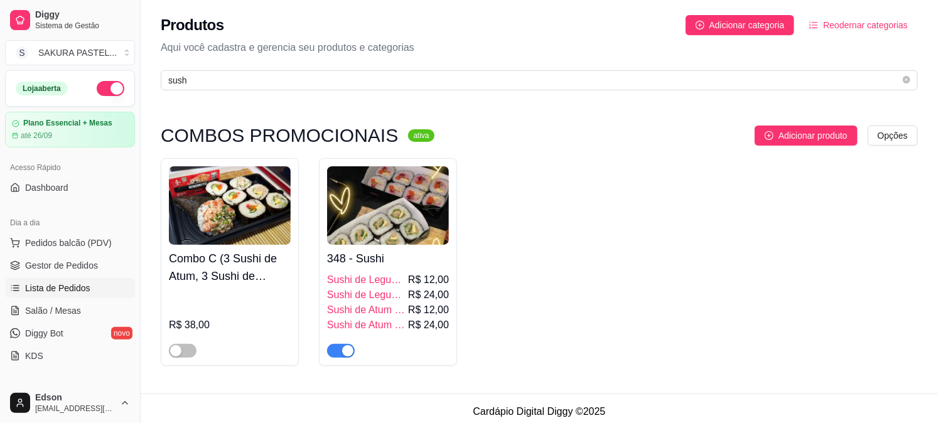
click at [65, 286] on span "Lista de Pedidos" at bounding box center [57, 288] width 65 height 13
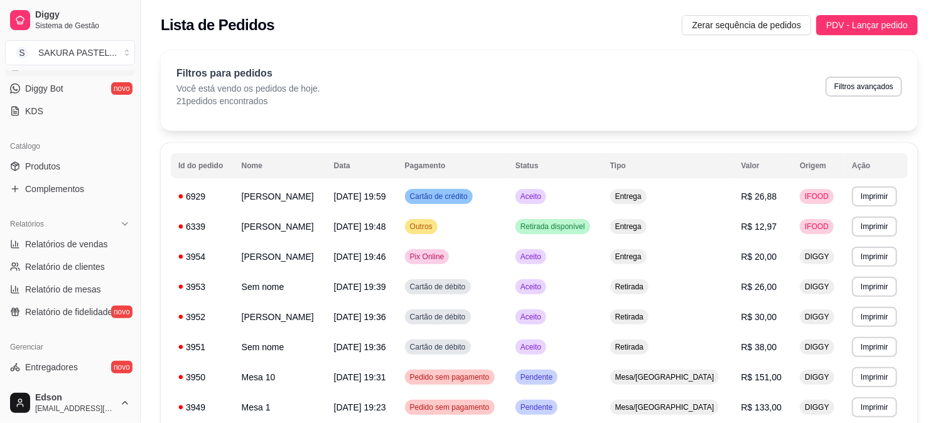
scroll to position [479, 0]
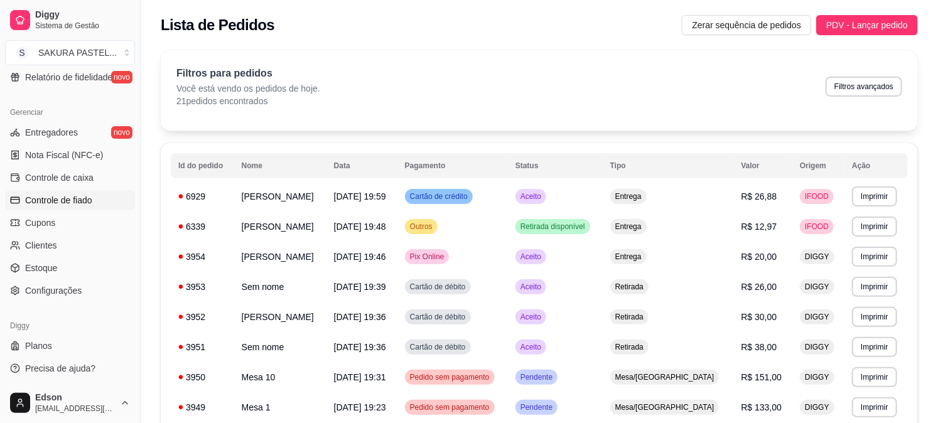
click at [80, 196] on span "Controle de fiado" at bounding box center [58, 200] width 67 height 13
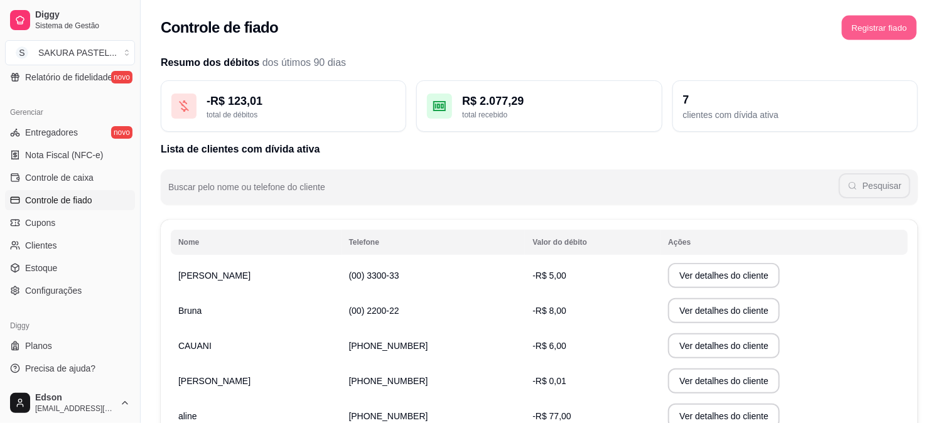
click at [865, 29] on button "Registrar fiado" at bounding box center [879, 28] width 75 height 24
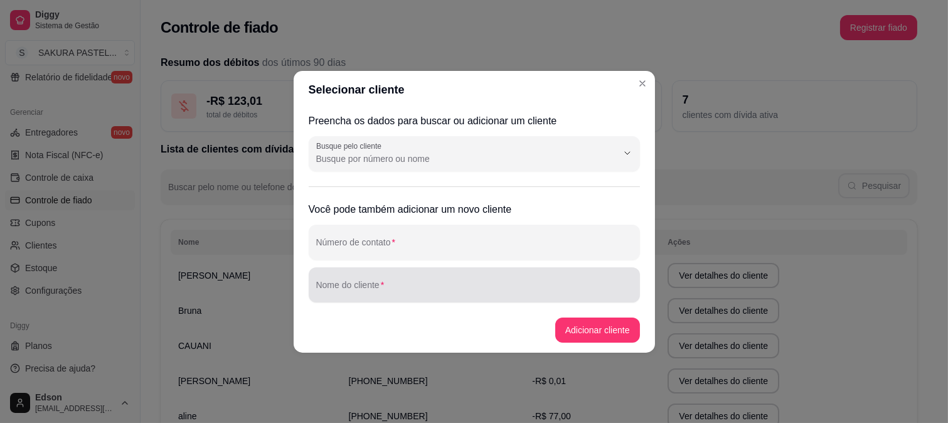
click at [432, 281] on div at bounding box center [474, 284] width 316 height 25
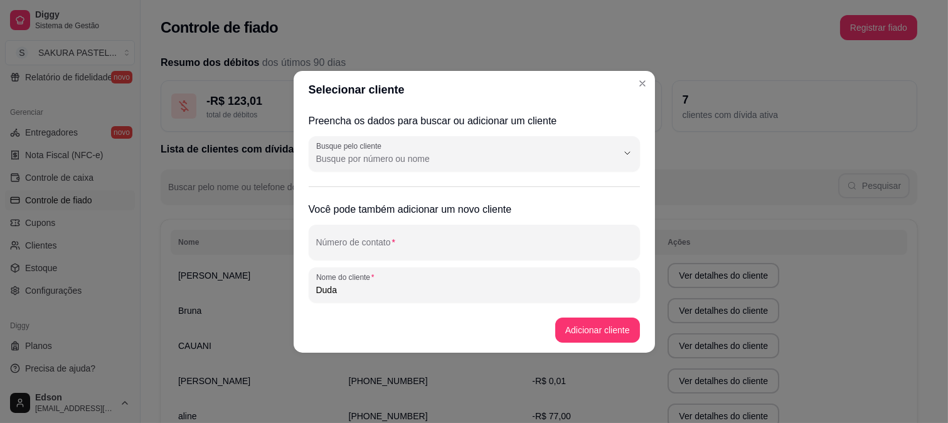
type input "Duda"
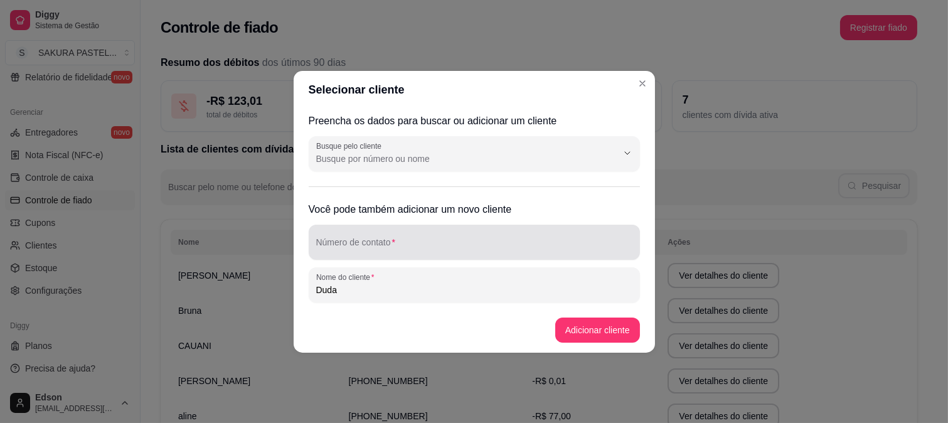
click at [383, 255] on div "Número de contato" at bounding box center [474, 242] width 331 height 35
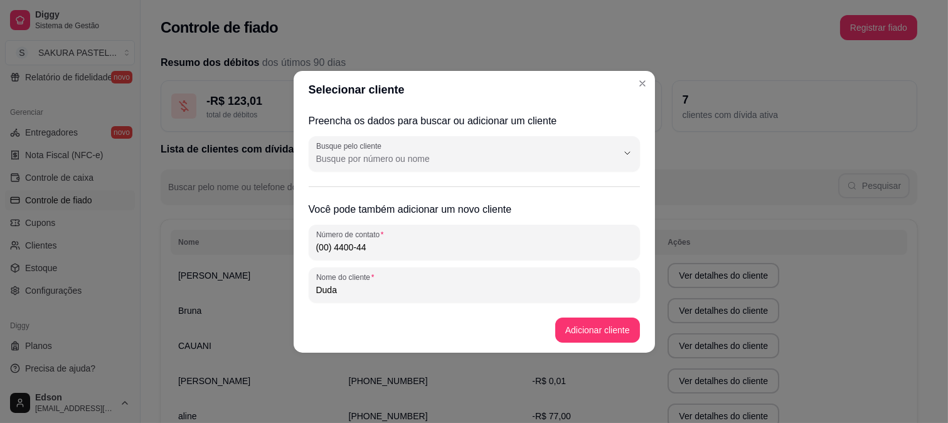
type input "(00) 4400-44"
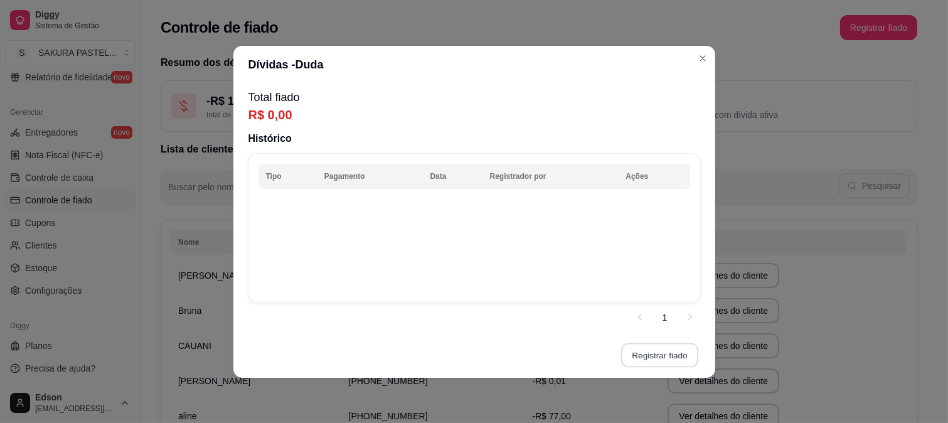
click at [662, 358] on button "Registrar fiado" at bounding box center [659, 355] width 77 height 24
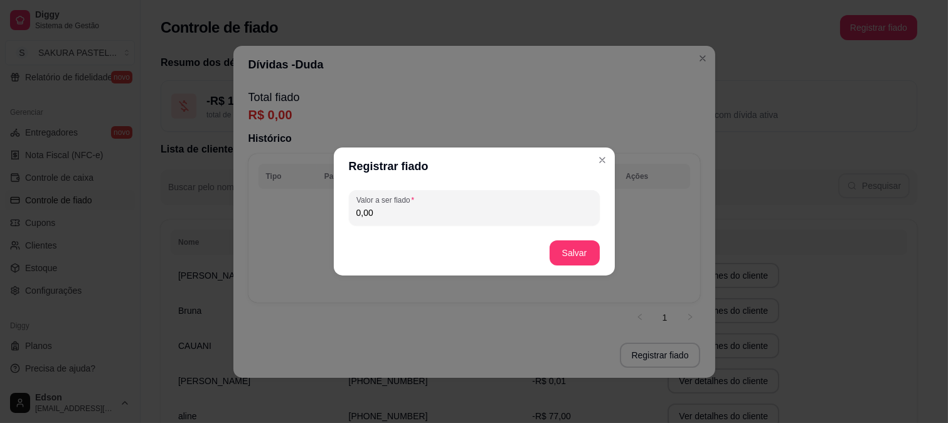
click at [462, 217] on input "0,00" at bounding box center [474, 212] width 236 height 13
type input "6,00"
click at [567, 260] on button "Salvar" at bounding box center [575, 252] width 50 height 25
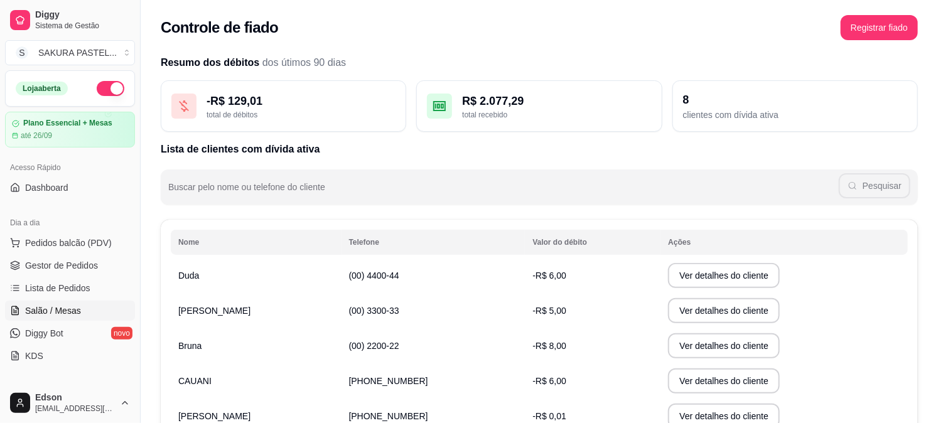
click at [70, 309] on span "Salão / Mesas" at bounding box center [53, 310] width 56 height 13
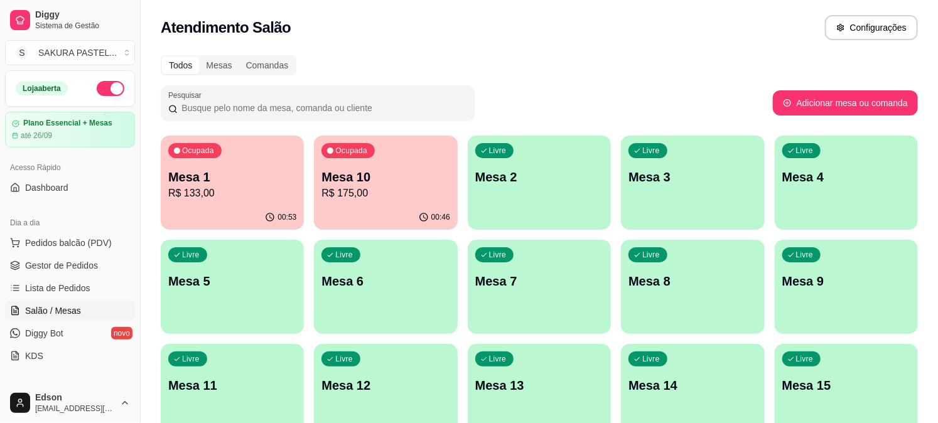
click at [387, 165] on div "Ocupada Mesa 10 R$ 175,00" at bounding box center [385, 171] width 143 height 70
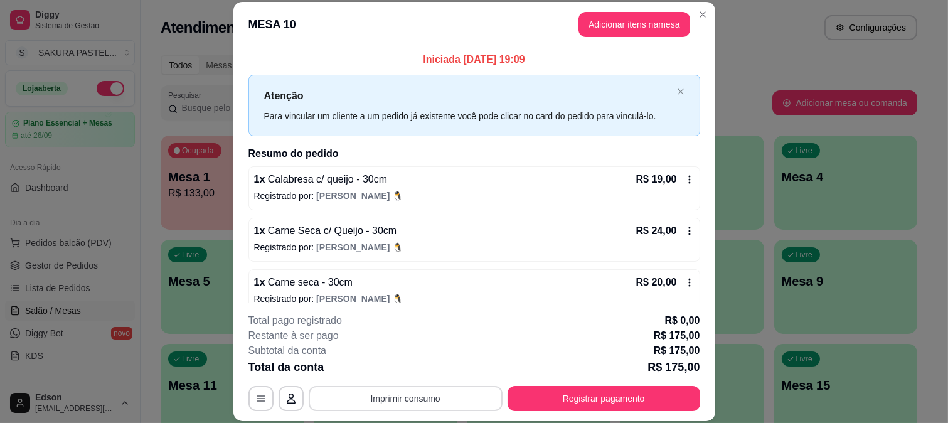
click at [449, 400] on button "Imprimir consumo" at bounding box center [406, 398] width 194 height 25
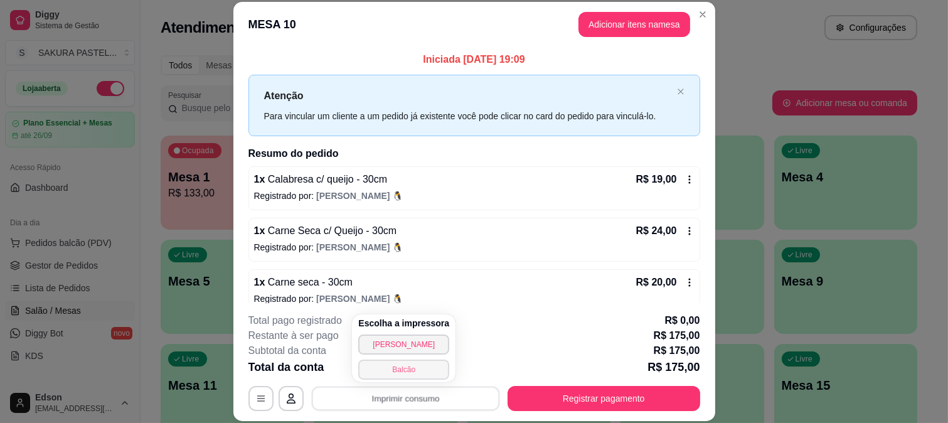
click at [430, 365] on button "Balcão" at bounding box center [403, 370] width 91 height 20
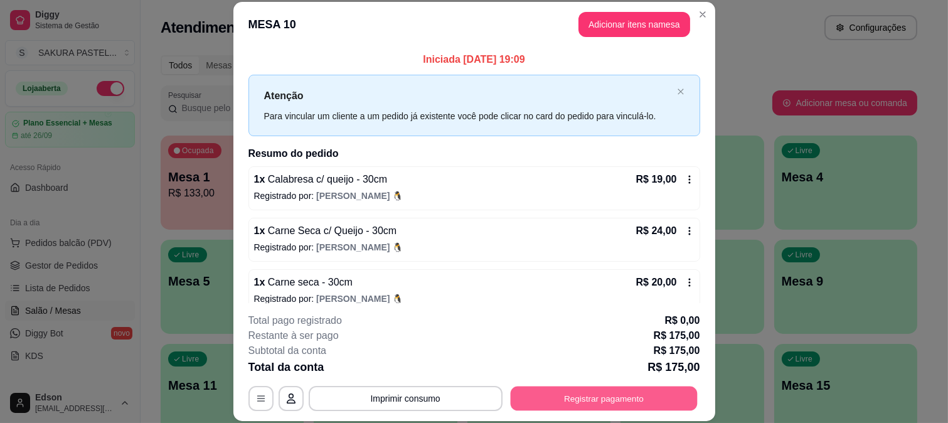
click at [610, 399] on button "Registrar pagamento" at bounding box center [603, 398] width 187 height 24
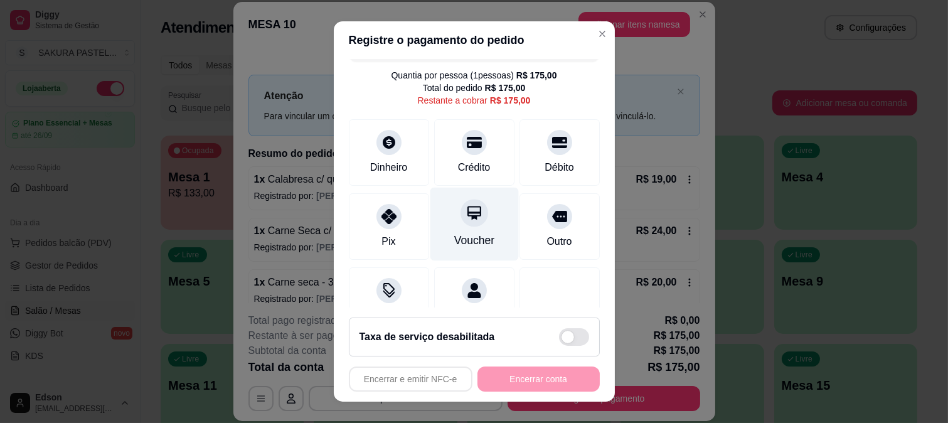
scroll to position [73, 0]
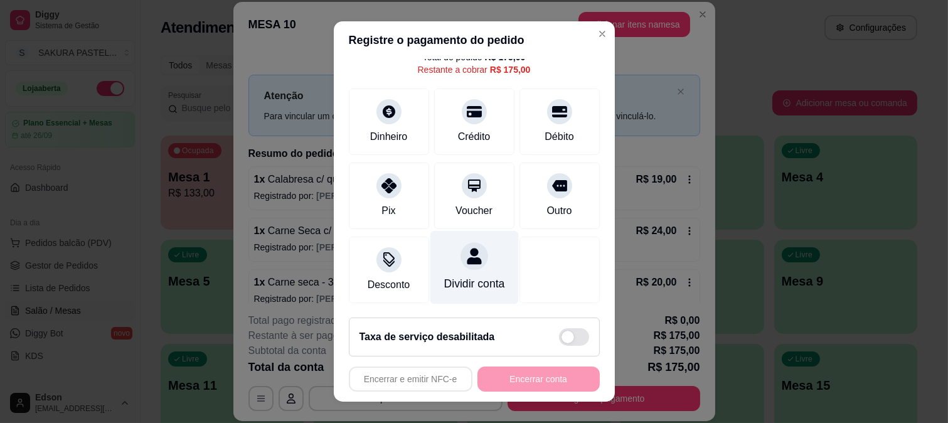
click at [471, 245] on div at bounding box center [475, 256] width 28 height 28
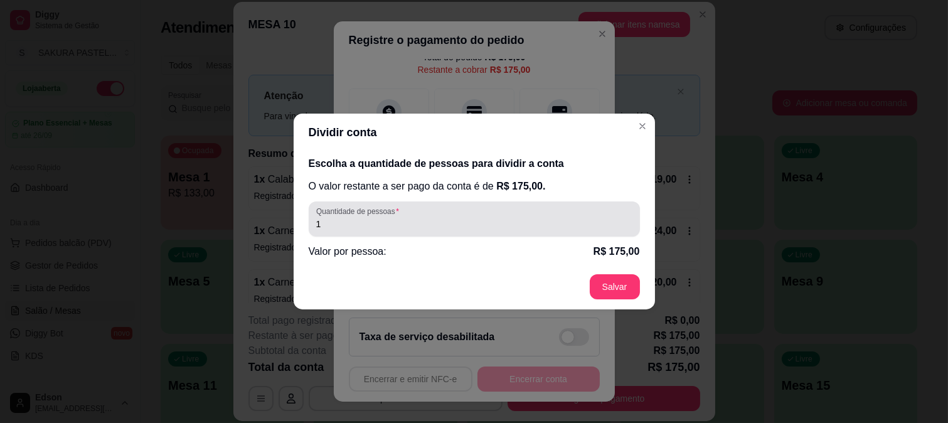
click at [425, 210] on div "1" at bounding box center [474, 218] width 316 height 25
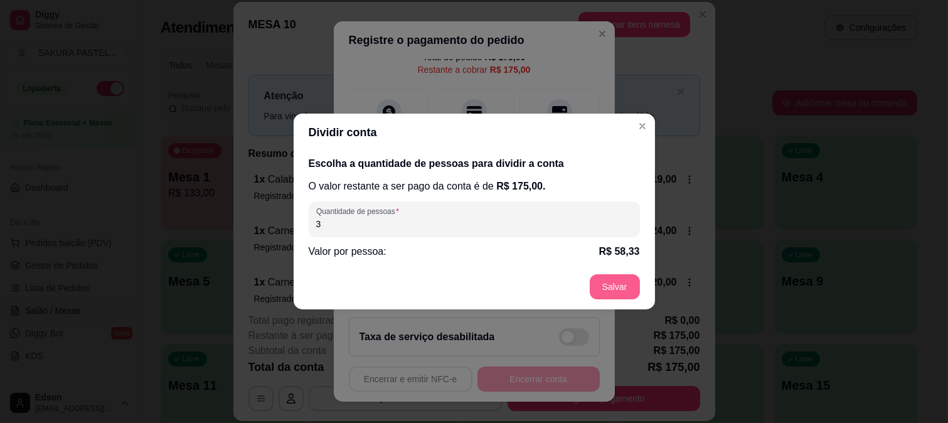
type input "3"
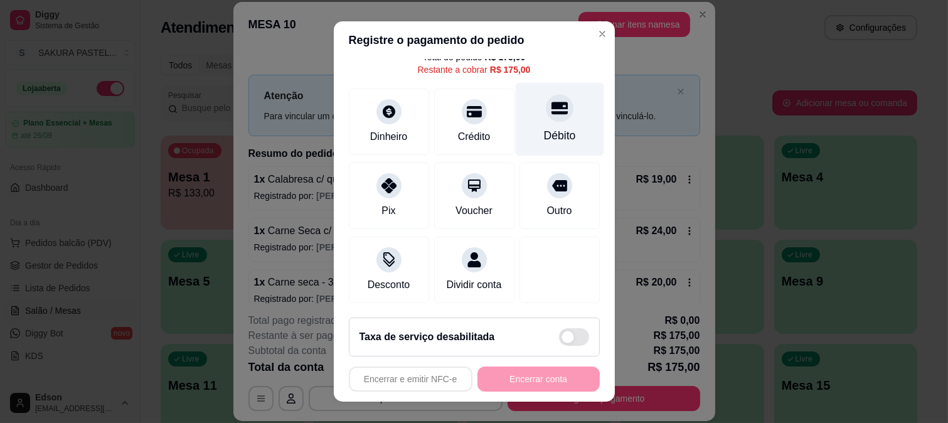
scroll to position [0, 0]
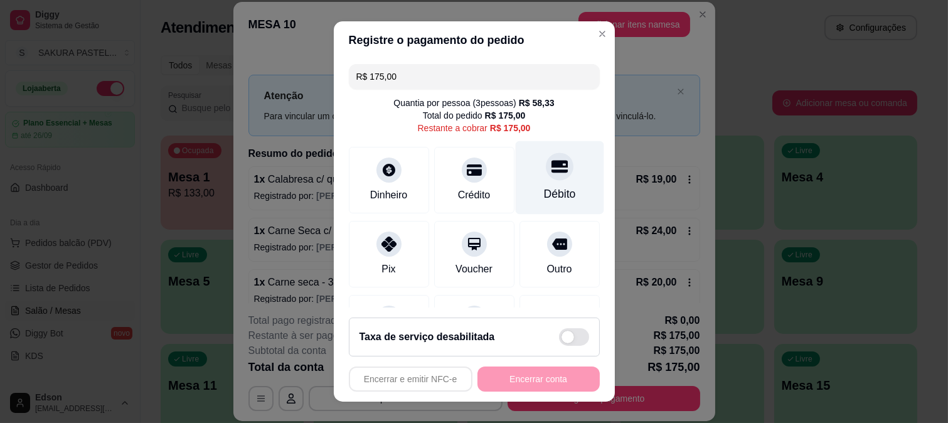
click at [515, 146] on div "Débito" at bounding box center [559, 177] width 88 height 73
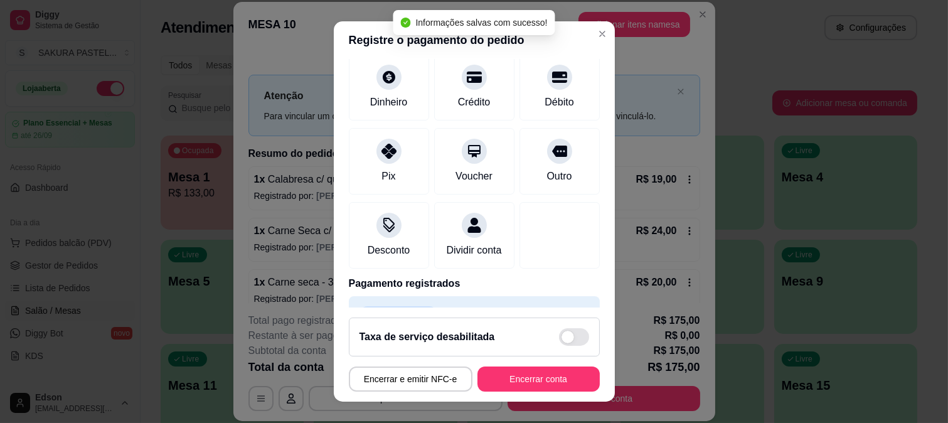
scroll to position [126, 0]
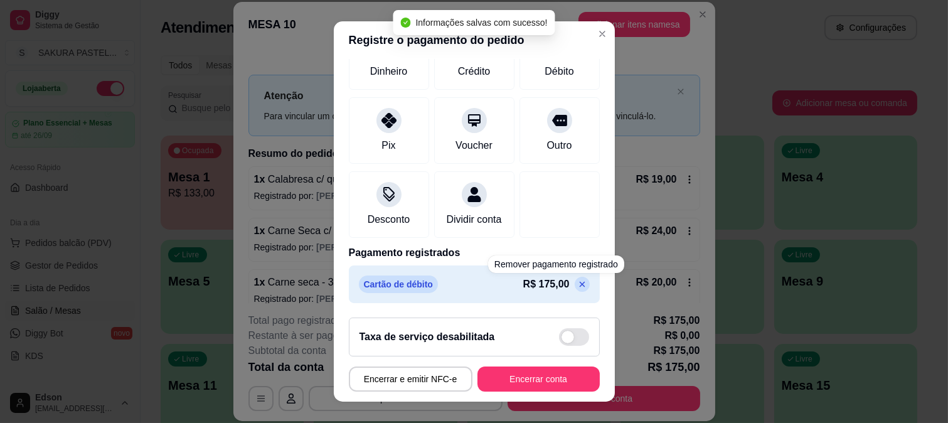
click at [557, 272] on div "Remover pagamento registrado" at bounding box center [556, 264] width 136 height 18
click at [577, 279] on icon at bounding box center [582, 284] width 10 height 10
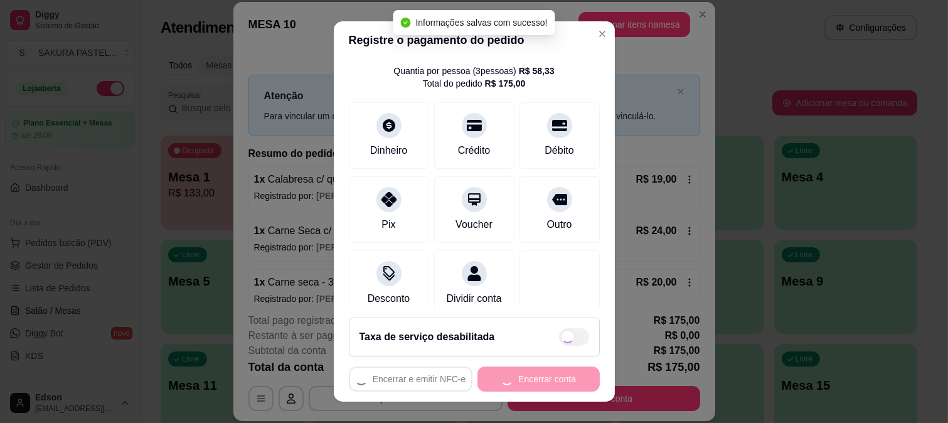
scroll to position [0, 0]
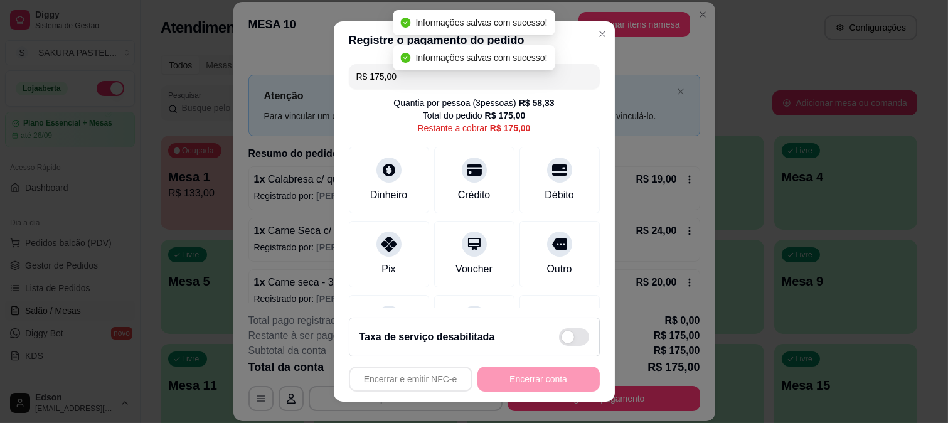
click at [391, 80] on input "R$ 175,00" at bounding box center [474, 76] width 236 height 25
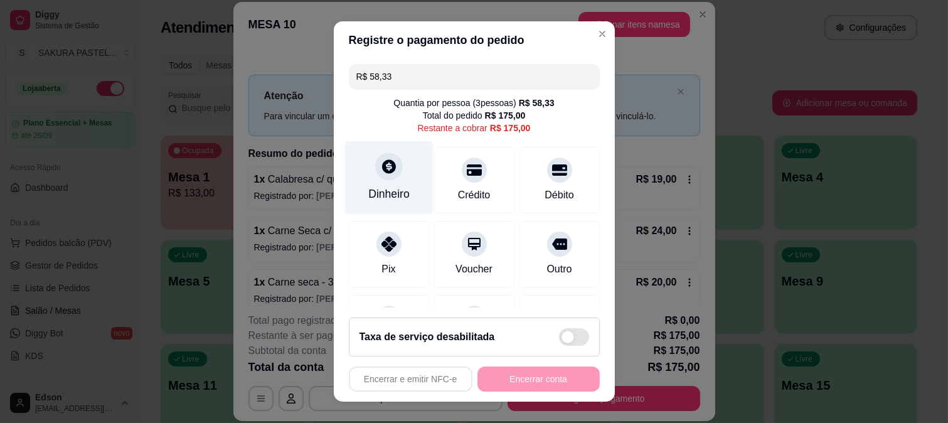
type input "R$ 58,33"
click at [390, 176] on div "Dinheiro" at bounding box center [389, 177] width 88 height 73
click at [449, 193] on input "0,00" at bounding box center [473, 199] width 251 height 25
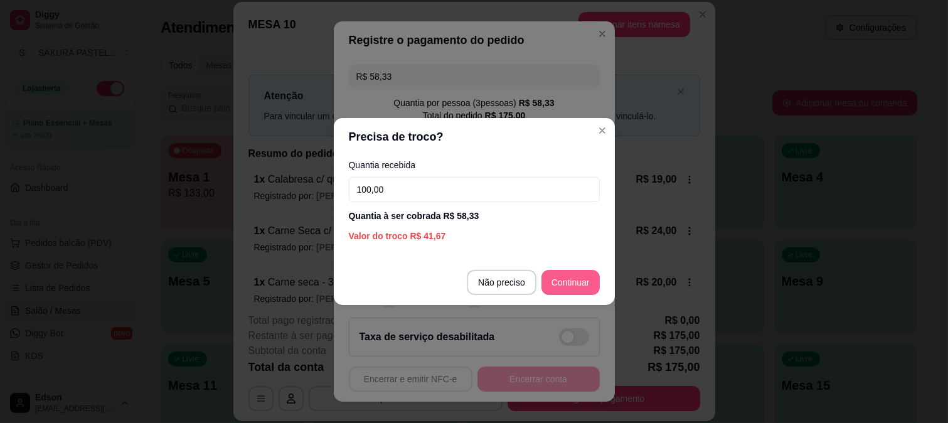
type input "100,00"
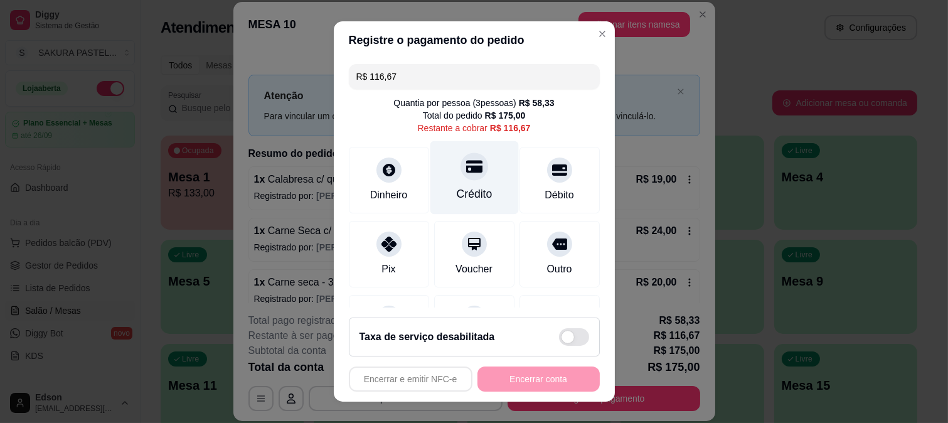
drag, startPoint x: 461, startPoint y: 161, endPoint x: 466, endPoint y: 178, distance: 18.1
click at [466, 162] on icon at bounding box center [474, 166] width 16 height 13
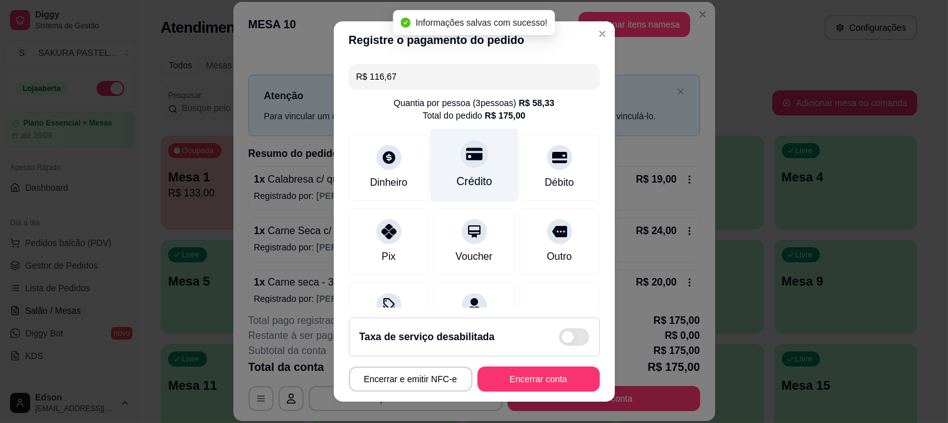
type input "R$ 0,00"
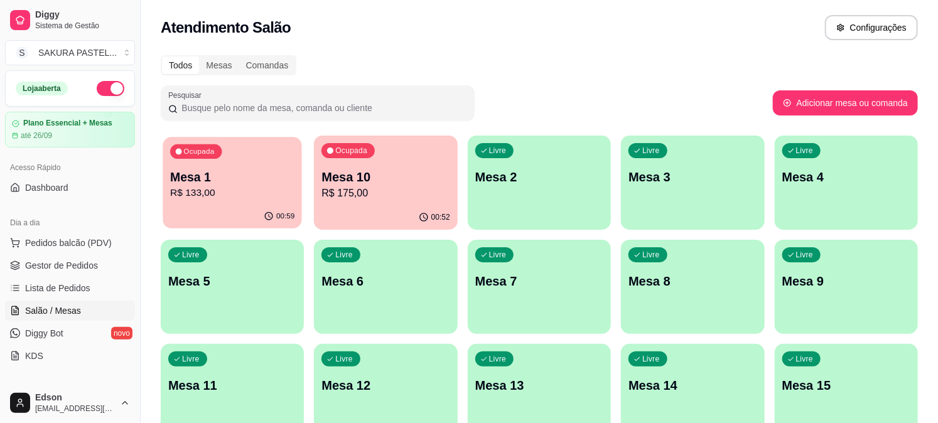
click at [203, 176] on p "Mesa 1" at bounding box center [232, 177] width 124 height 17
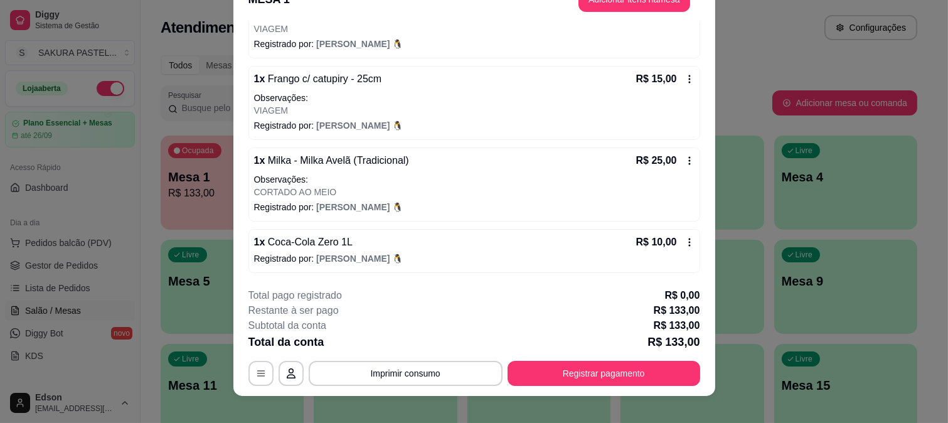
scroll to position [38, 0]
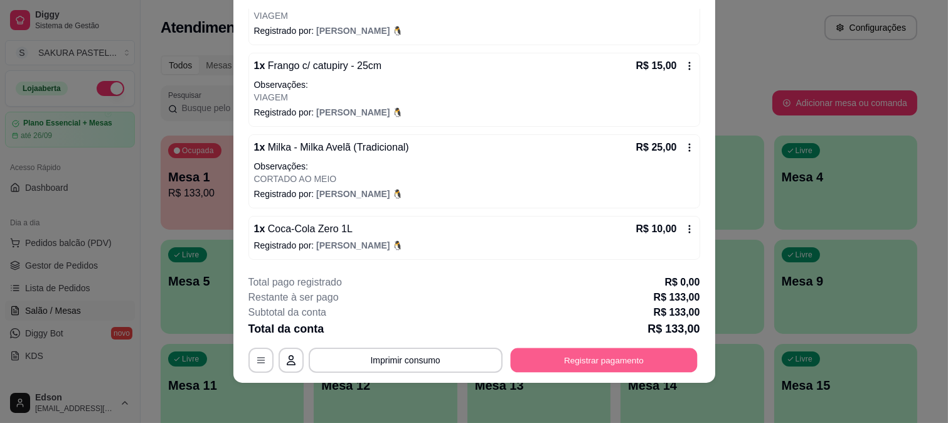
click at [529, 364] on button "Registrar pagamento" at bounding box center [603, 360] width 187 height 24
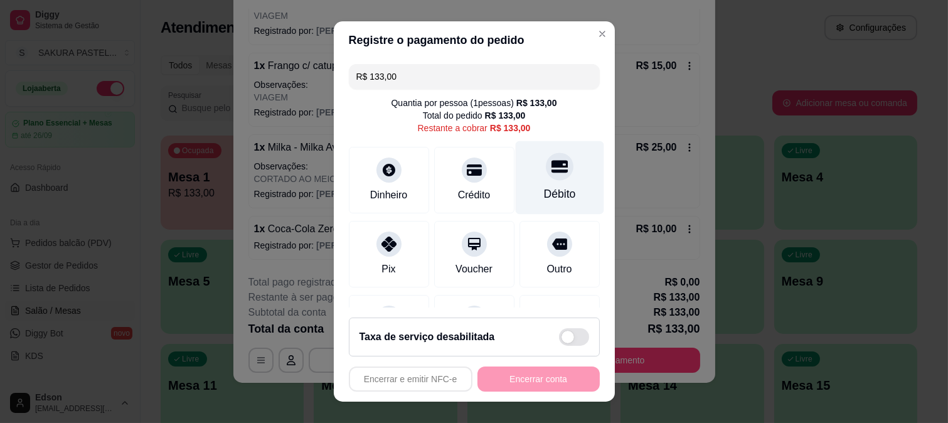
click at [551, 174] on div "Débito" at bounding box center [559, 177] width 88 height 73
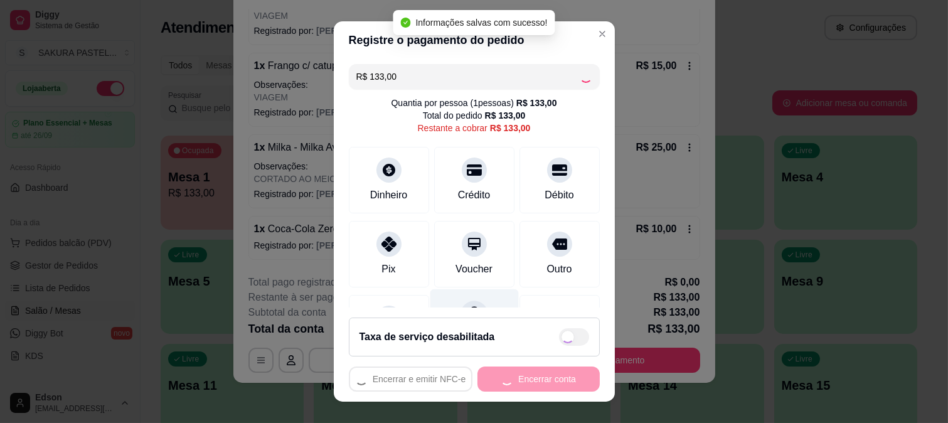
type input "R$ 0,00"
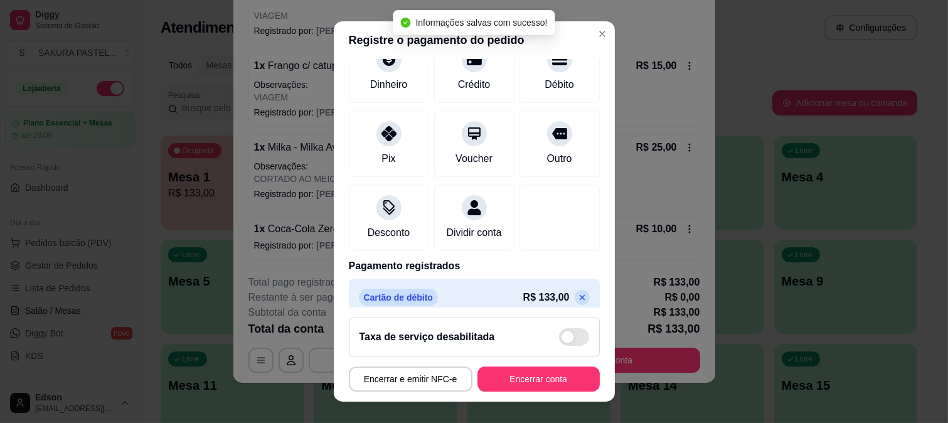
scroll to position [126, 0]
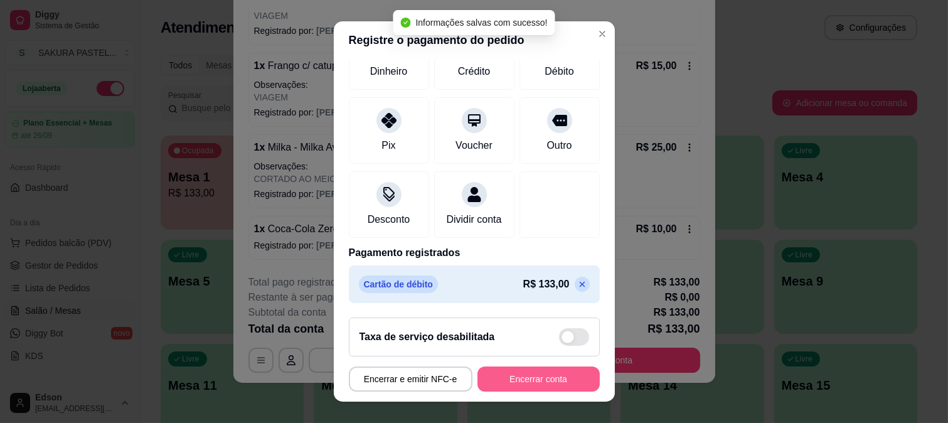
click at [504, 374] on button "Encerrar conta" at bounding box center [539, 378] width 122 height 25
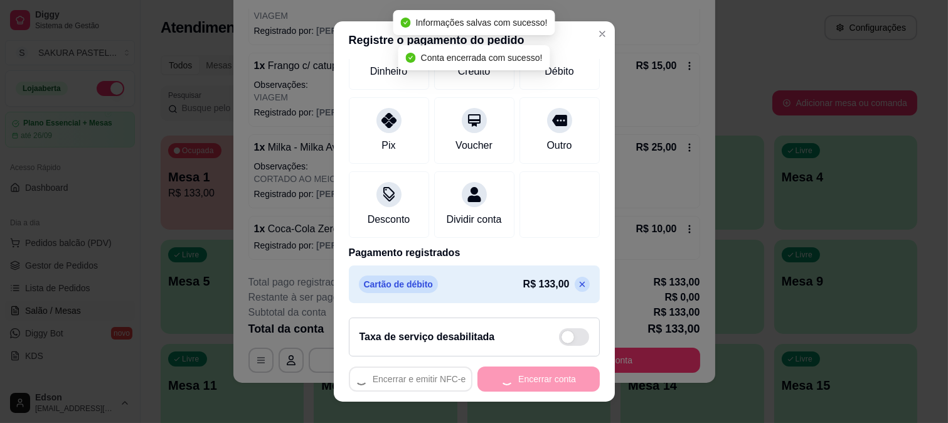
scroll to position [0, 0]
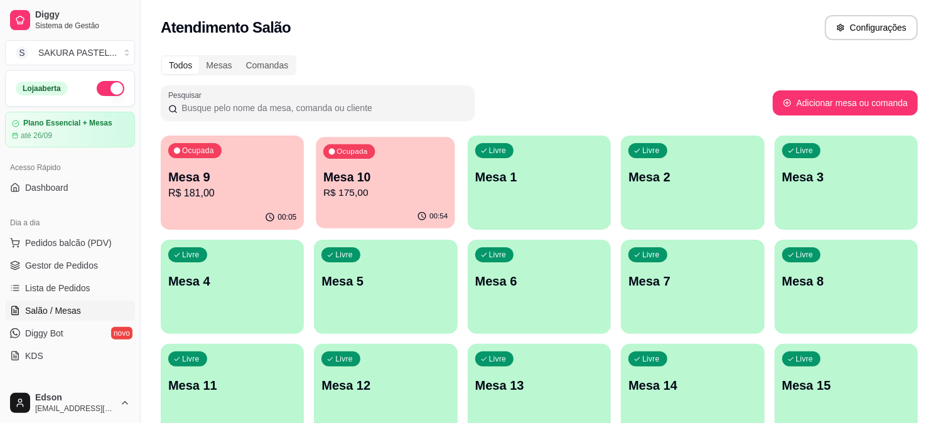
click at [397, 190] on p "R$ 175,00" at bounding box center [385, 193] width 124 height 14
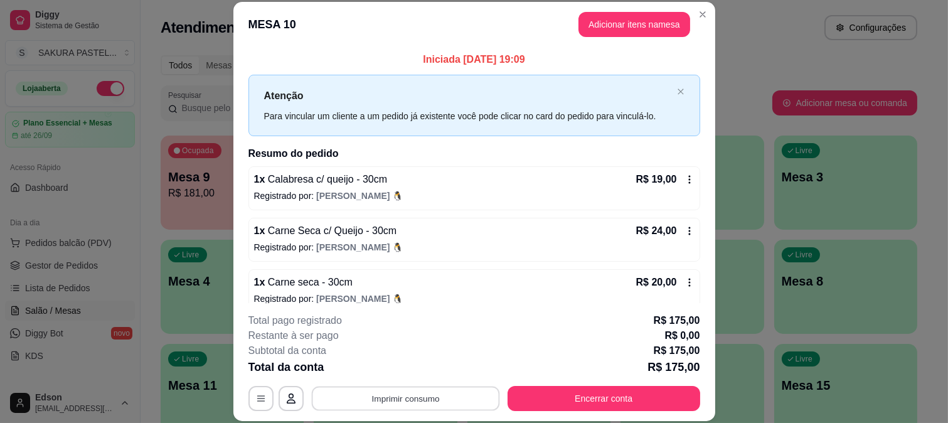
click at [458, 398] on button "Imprimir consumo" at bounding box center [405, 398] width 188 height 24
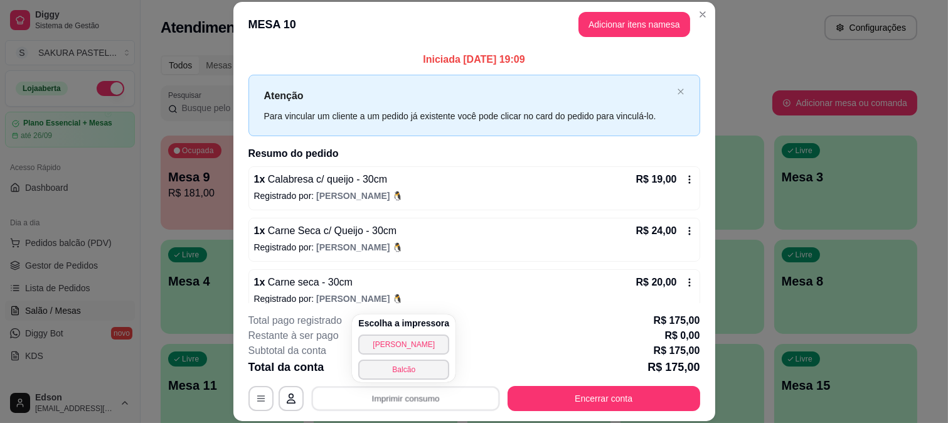
click at [655, 317] on p "R$ 175,00" at bounding box center [677, 320] width 46 height 15
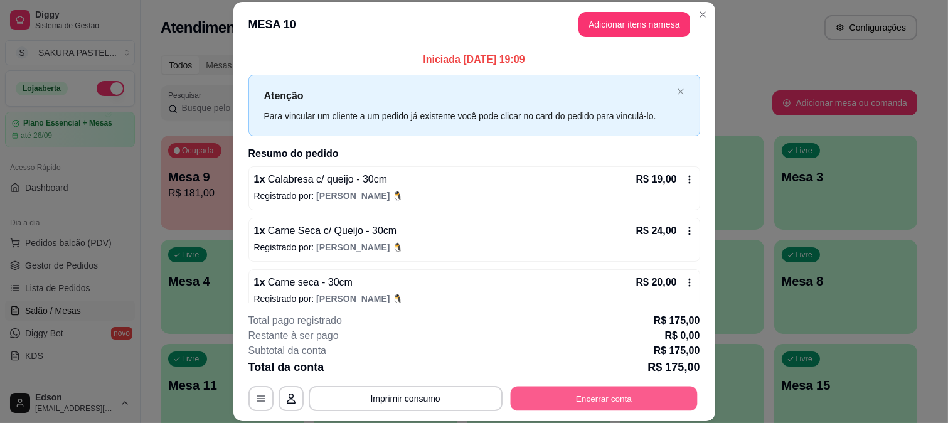
click at [622, 397] on button "Encerrar conta" at bounding box center [603, 398] width 187 height 24
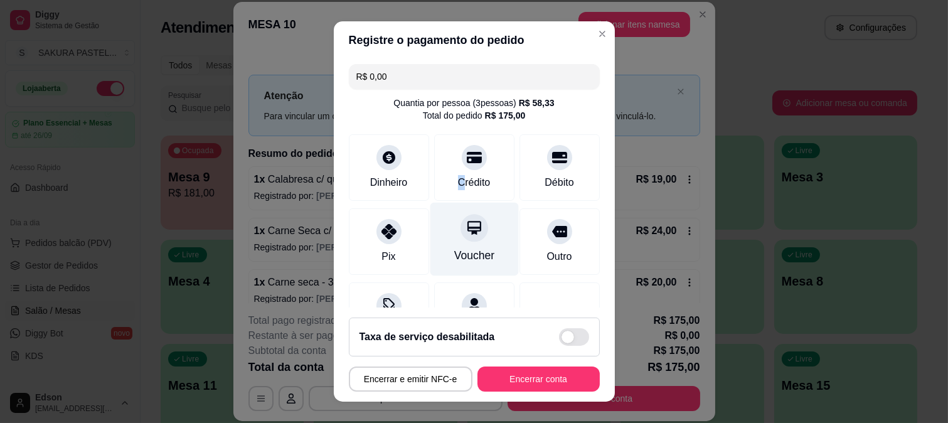
drag, startPoint x: 444, startPoint y: 174, endPoint x: 484, endPoint y: 210, distance: 53.3
click at [458, 175] on div "Crédito" at bounding box center [474, 182] width 33 height 15
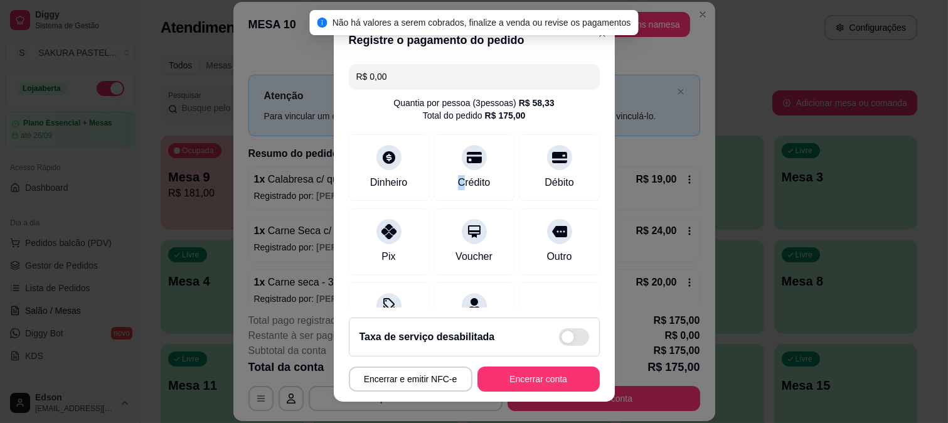
scroll to position [173, 0]
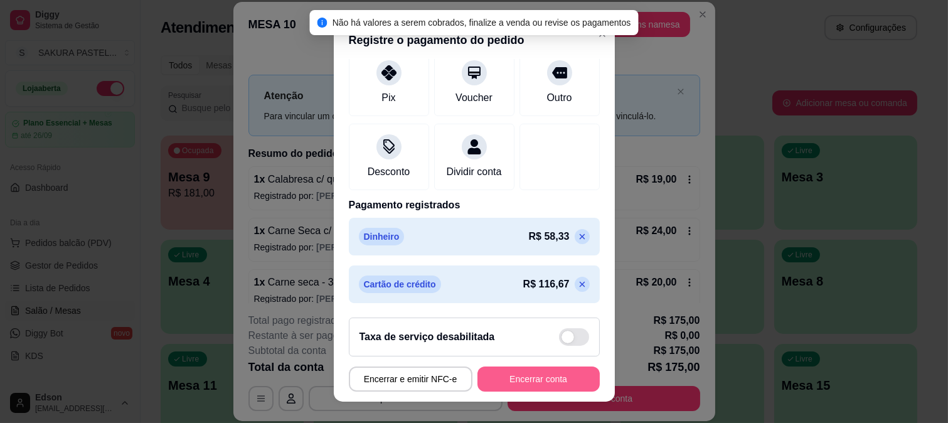
click at [555, 384] on button "Encerrar conta" at bounding box center [539, 378] width 122 height 25
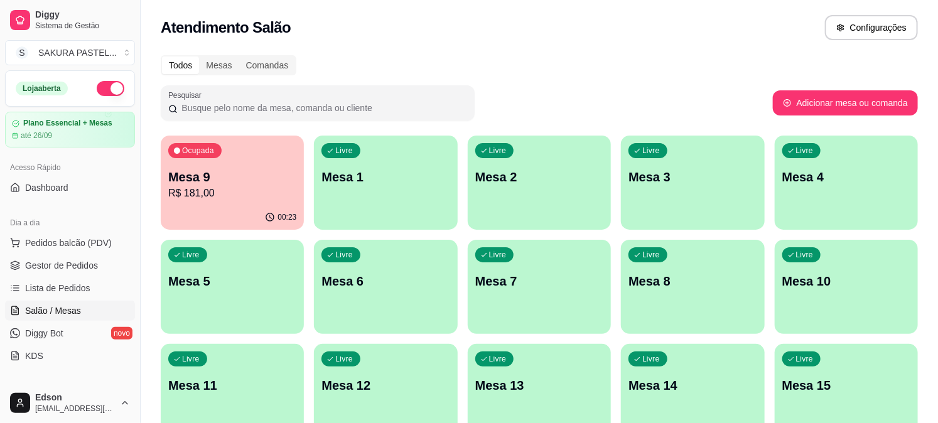
click at [217, 186] on p "R$ 181,00" at bounding box center [232, 193] width 128 height 15
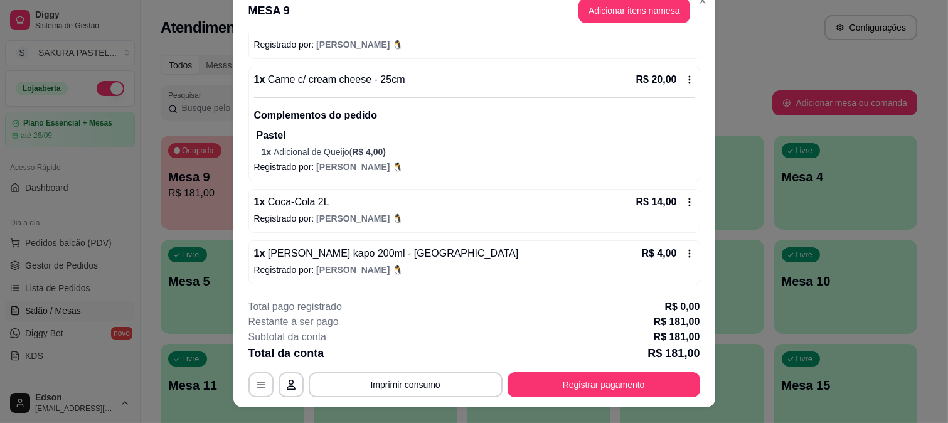
scroll to position [0, 0]
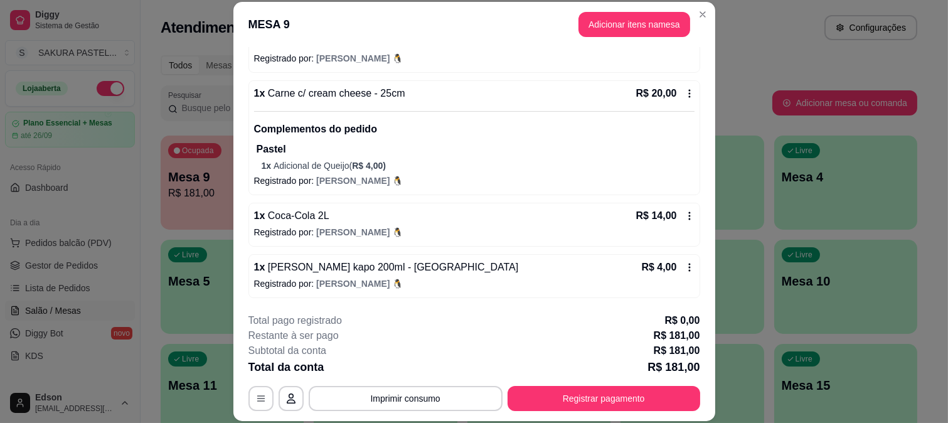
drag, startPoint x: 628, startPoint y: 160, endPoint x: 484, endPoint y: 174, distance: 145.1
click at [484, 174] on p "Registrado por: [PERSON_NAME]" at bounding box center [474, 180] width 441 height 13
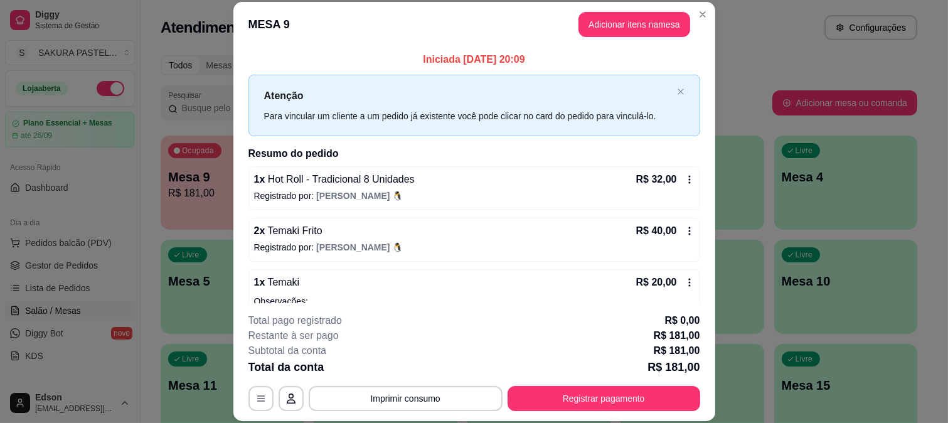
scroll to position [373, 0]
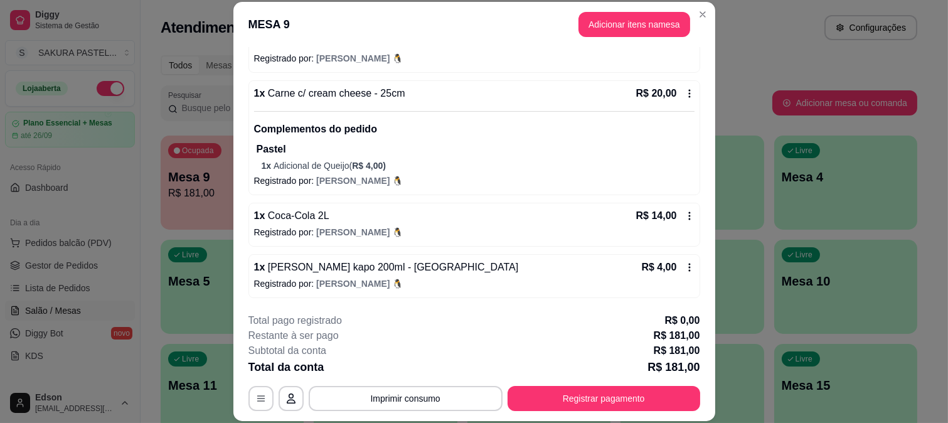
click at [526, 91] on div "1 x Carne c/ cream cheese - 25cm R$ 20,00" at bounding box center [474, 93] width 441 height 15
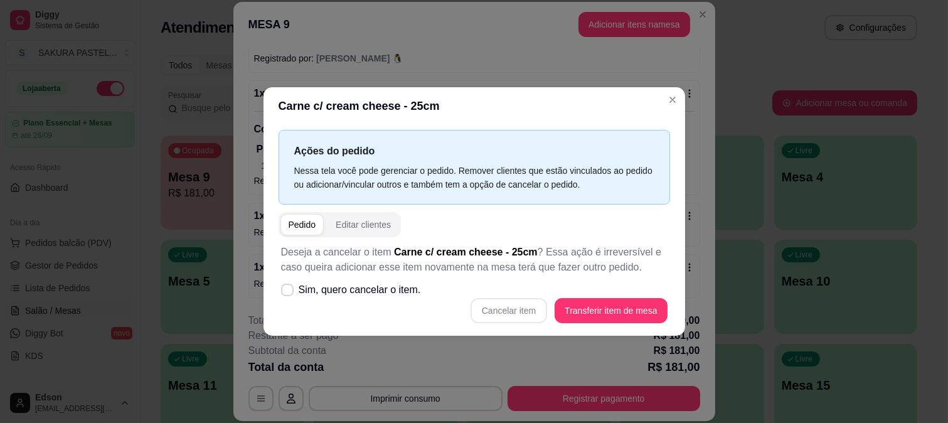
click at [330, 299] on label "Sim, quero cancelar o item." at bounding box center [351, 289] width 150 height 25
click at [289, 299] on input "Sim, quero cancelar o item." at bounding box center [285, 296] width 8 height 8
checkbox input "true"
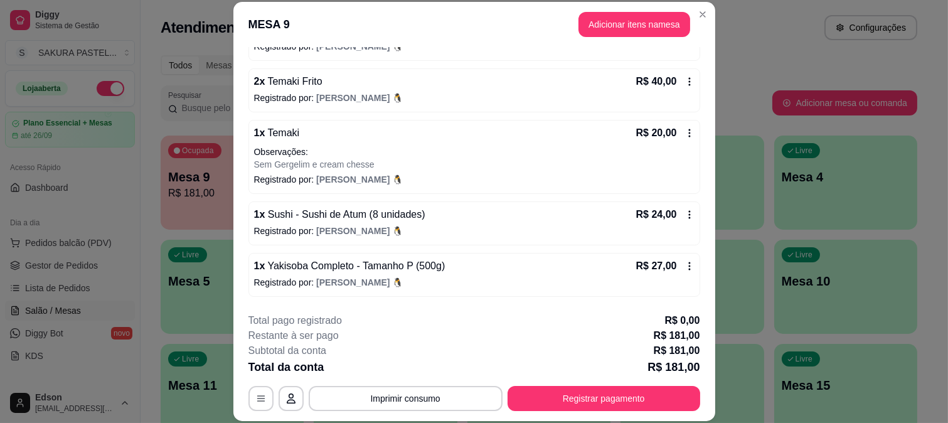
scroll to position [0, 0]
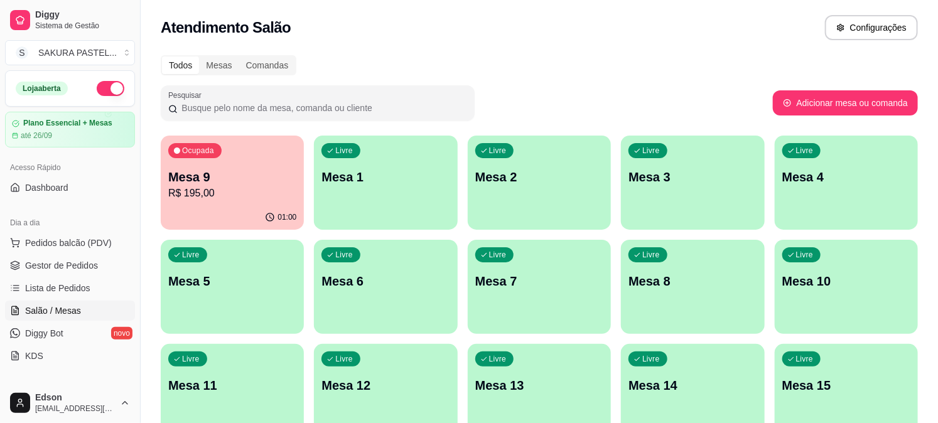
click at [249, 190] on p "R$ 195,00" at bounding box center [232, 193] width 128 height 15
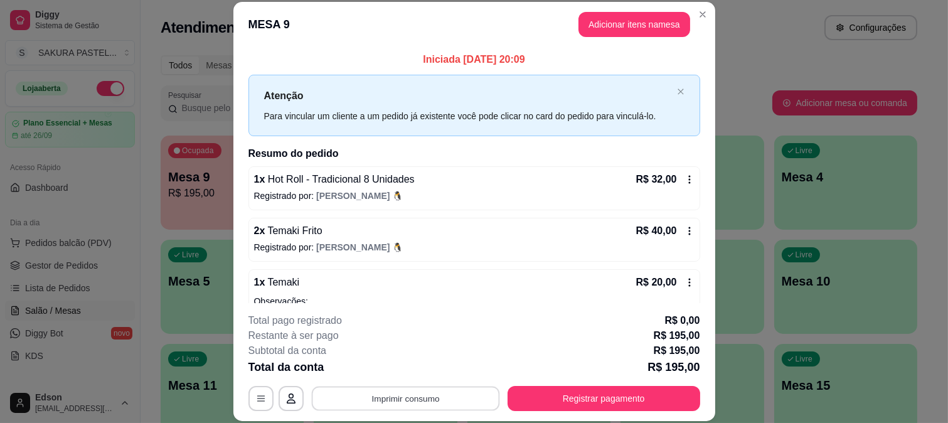
click at [405, 397] on button "Imprimir consumo" at bounding box center [405, 398] width 188 height 24
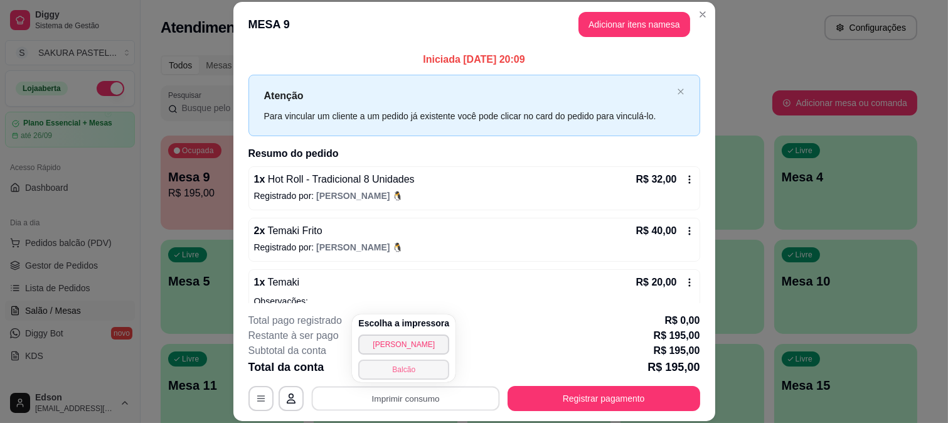
click at [410, 372] on button "Balcão" at bounding box center [403, 370] width 91 height 20
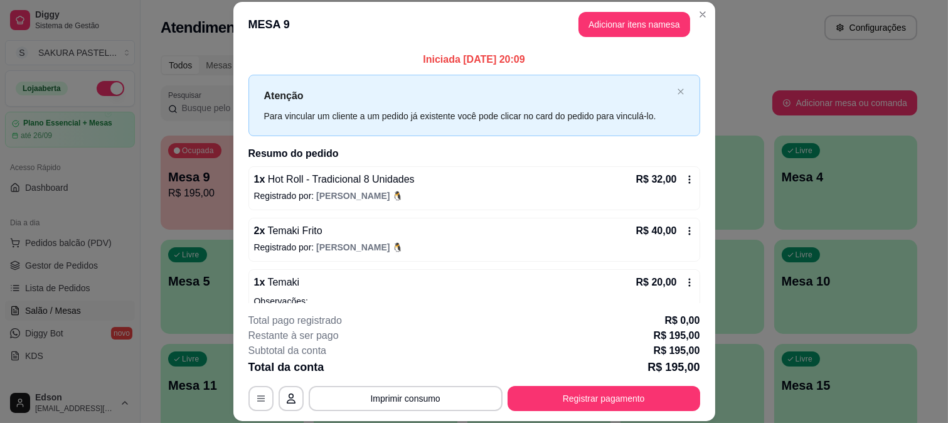
click at [547, 406] on button "Registrar pagamento" at bounding box center [604, 398] width 193 height 25
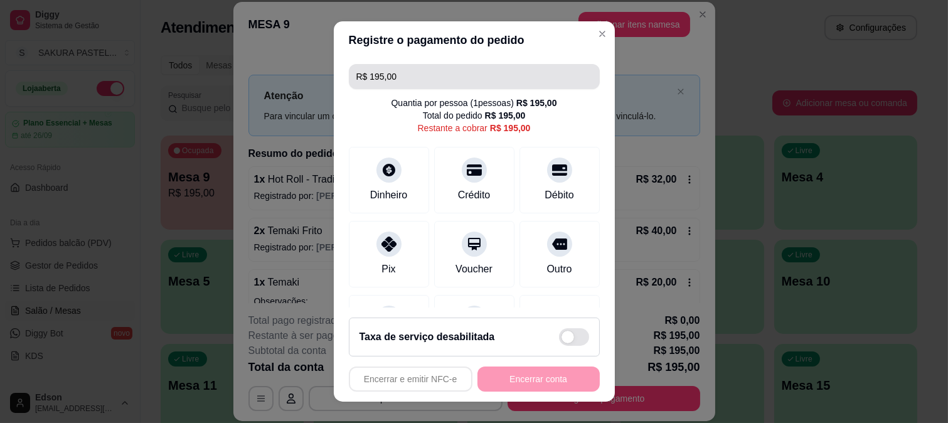
click at [436, 70] on input "R$ 195,00" at bounding box center [474, 76] width 236 height 25
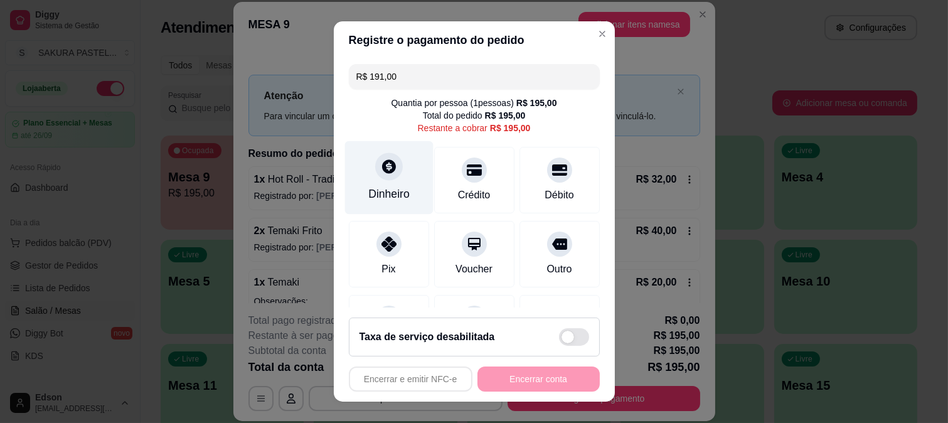
type input "R$ 191,00"
click at [381, 166] on icon at bounding box center [388, 166] width 16 height 16
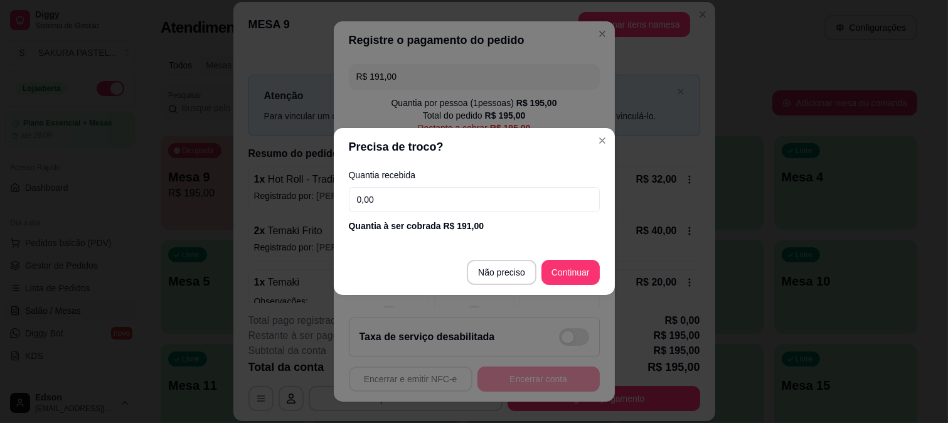
drag, startPoint x: 403, startPoint y: 218, endPoint x: 405, endPoint y: 211, distance: 7.2
click at [404, 215] on div "Quantia recebida 0,00 Quantia à ser cobrada R$ 191,00" at bounding box center [474, 202] width 281 height 72
click at [405, 210] on input "0,00" at bounding box center [474, 199] width 251 height 25
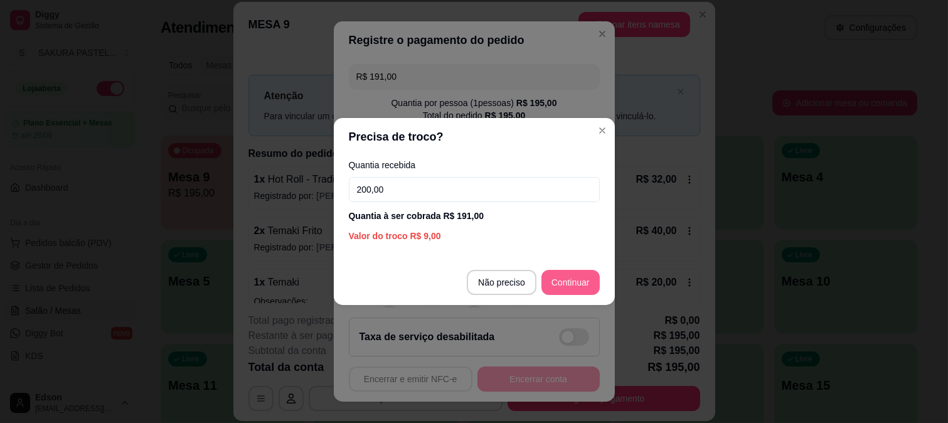
type input "200,00"
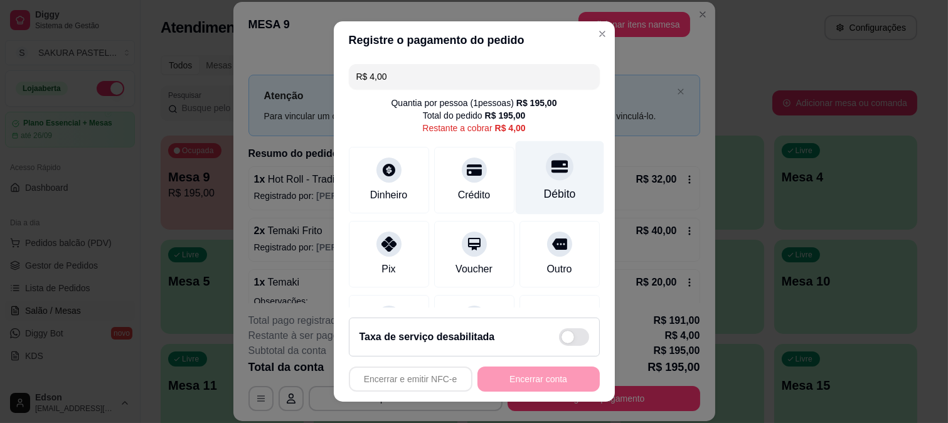
click at [546, 177] on div at bounding box center [560, 166] width 28 height 28
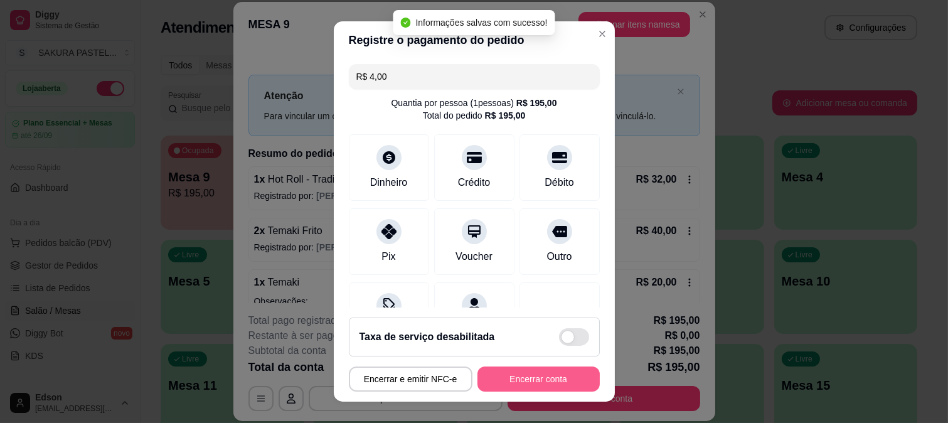
type input "R$ 0,00"
click at [523, 379] on button "Encerrar conta" at bounding box center [539, 378] width 122 height 25
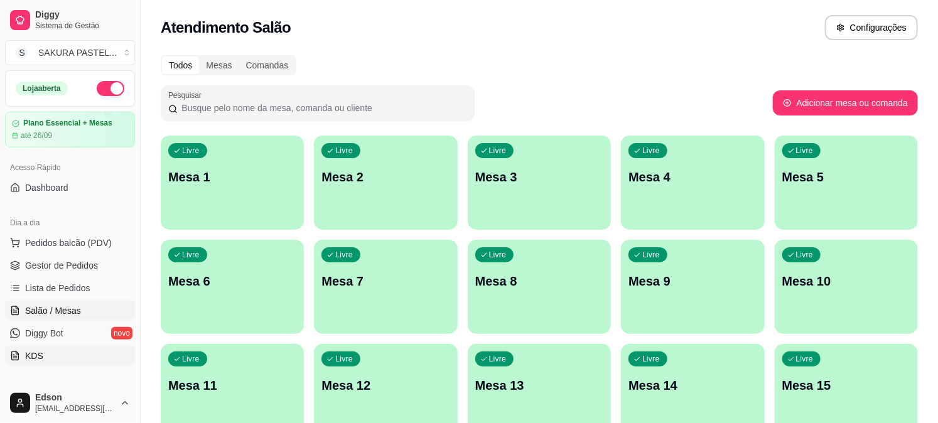
scroll to position [479, 0]
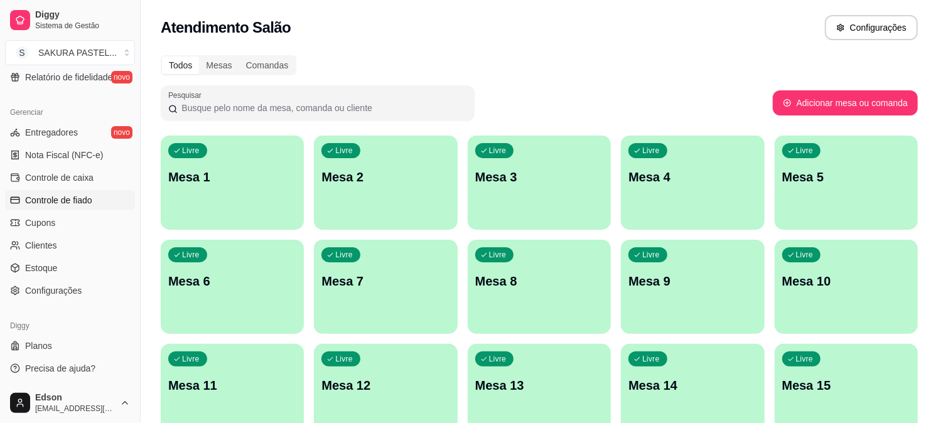
click at [70, 203] on span "Controle de fiado" at bounding box center [58, 200] width 67 height 13
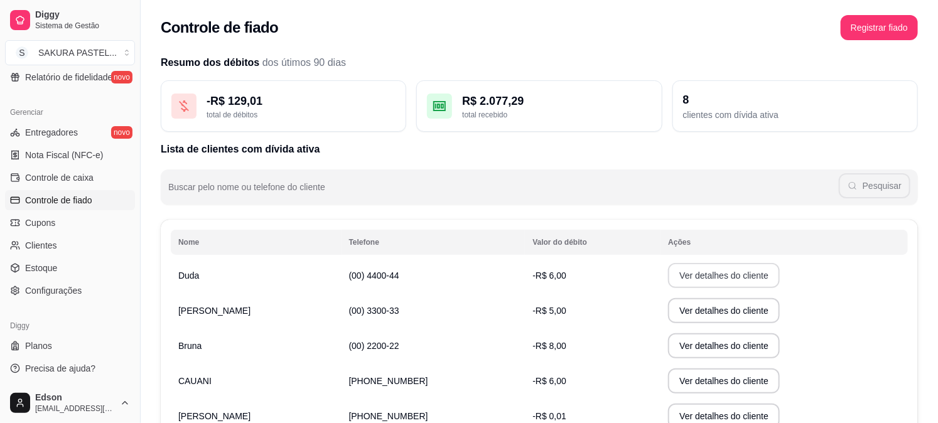
click at [675, 283] on button "Ver detalhes do cliente" at bounding box center [724, 275] width 112 height 25
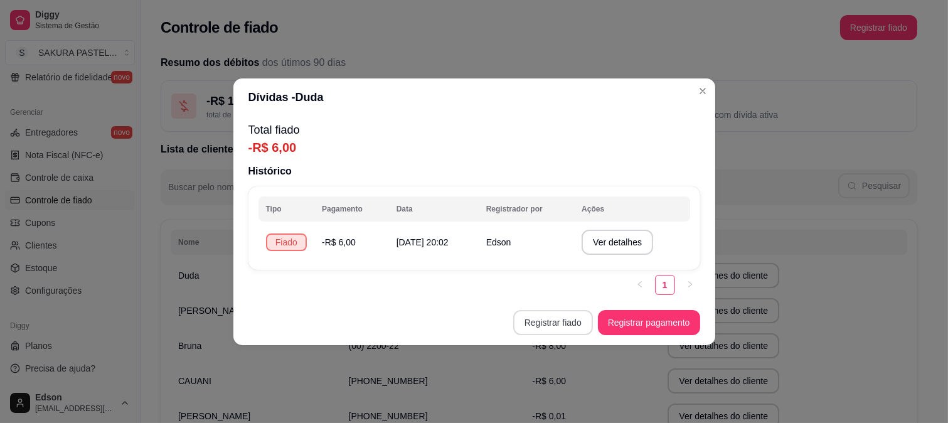
click at [586, 325] on button "Registrar fiado" at bounding box center [553, 322] width 80 height 25
click at [634, 316] on button "Registrar pagamento" at bounding box center [649, 322] width 102 height 25
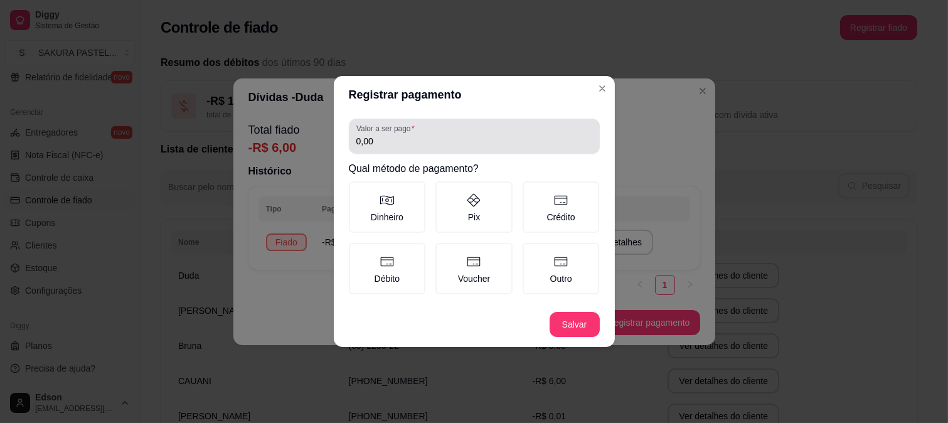
click at [466, 152] on div "Valor a ser pago 0,00" at bounding box center [474, 136] width 251 height 35
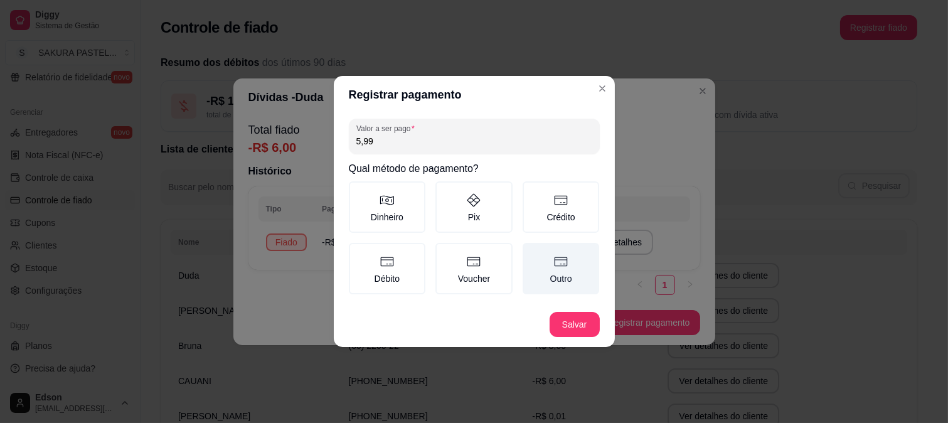
type input "5,99"
click at [560, 277] on label "Outro" at bounding box center [561, 268] width 77 height 51
click at [532, 252] on button "Outro" at bounding box center [527, 247] width 10 height 10
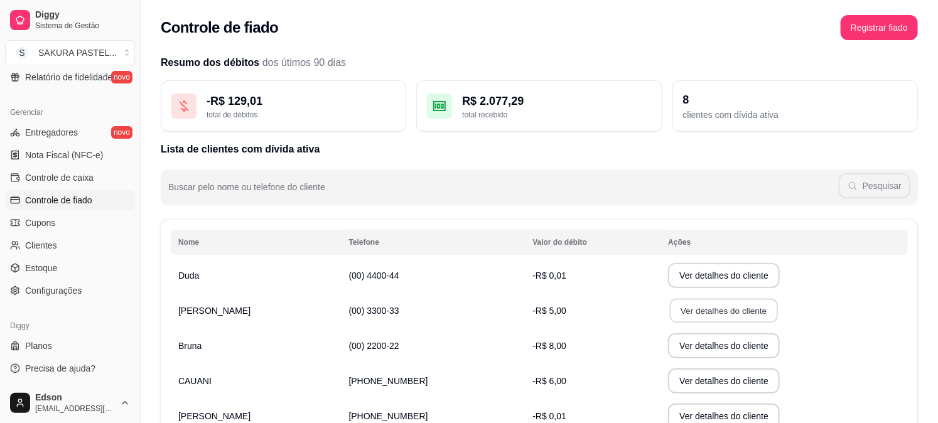
click at [676, 308] on button "Ver detalhes do cliente" at bounding box center [724, 311] width 108 height 24
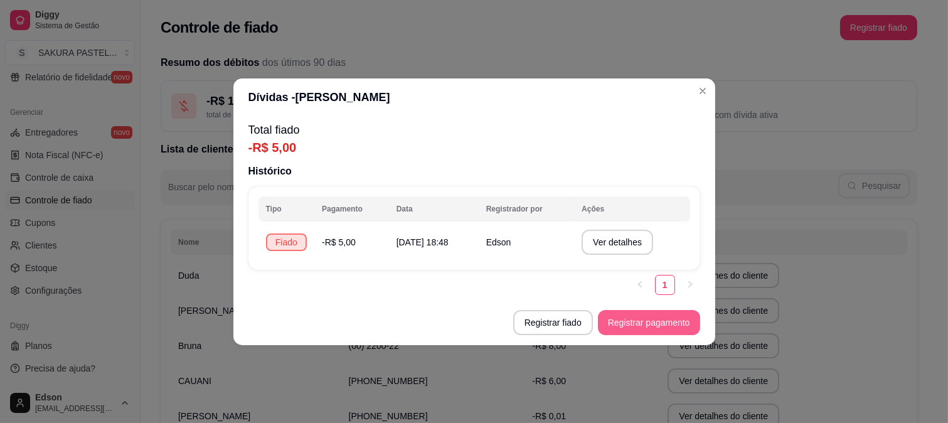
click at [671, 329] on button "Registrar pagamento" at bounding box center [649, 322] width 102 height 25
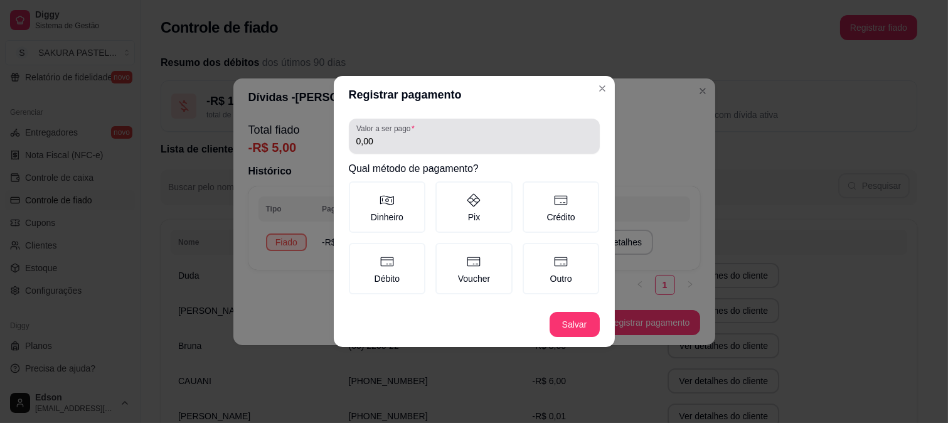
click at [437, 154] on div "Valor a ser pago 0,00" at bounding box center [474, 136] width 251 height 35
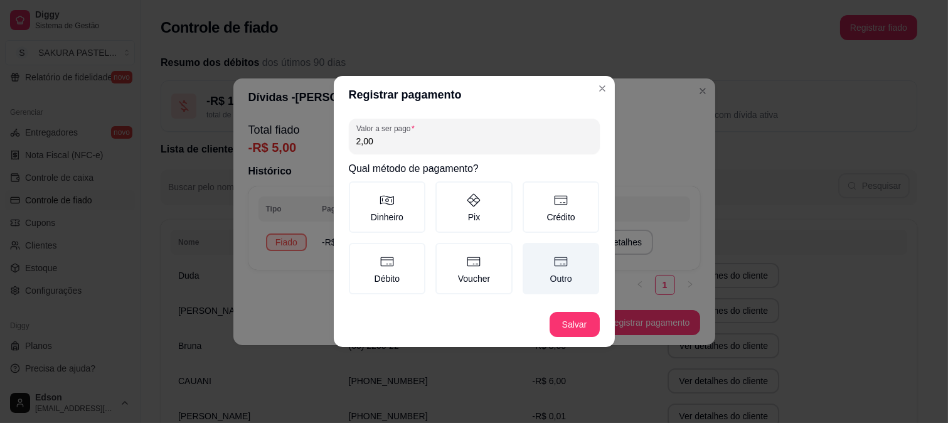
type input "2,00"
click at [550, 254] on label "Outro" at bounding box center [561, 268] width 77 height 51
click at [532, 252] on button "Outro" at bounding box center [527, 247] width 10 height 10
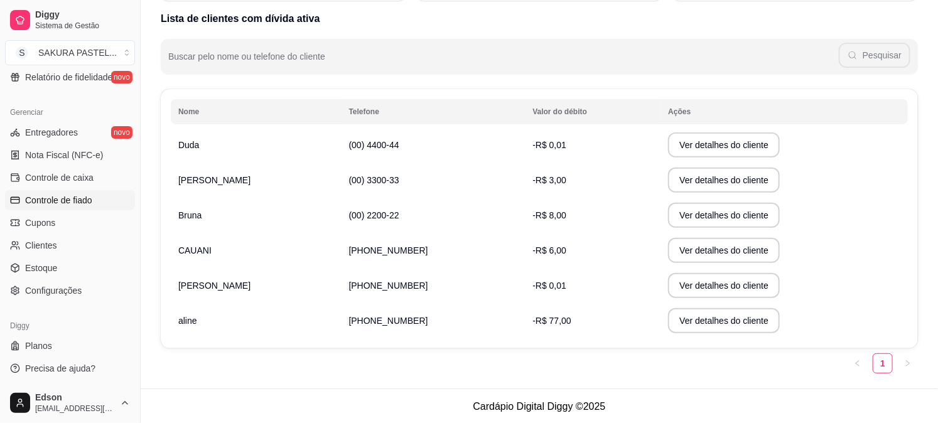
scroll to position [132, 0]
click at [698, 222] on button "Ver detalhes do cliente" at bounding box center [724, 213] width 112 height 25
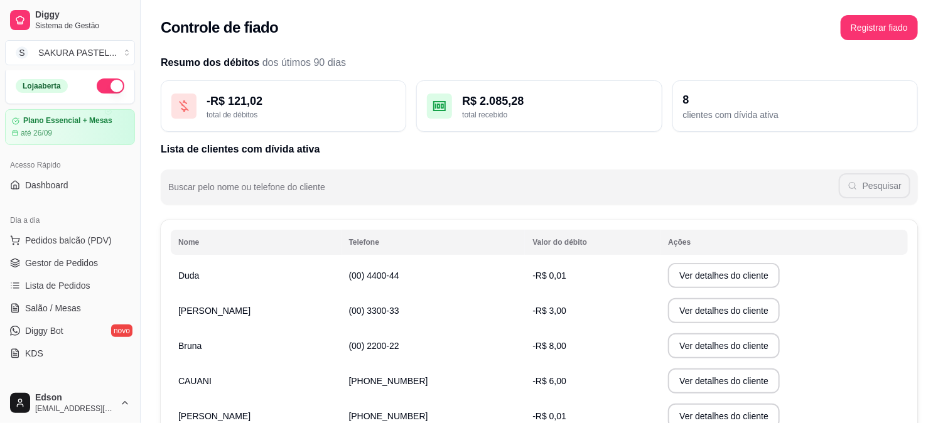
scroll to position [0, 0]
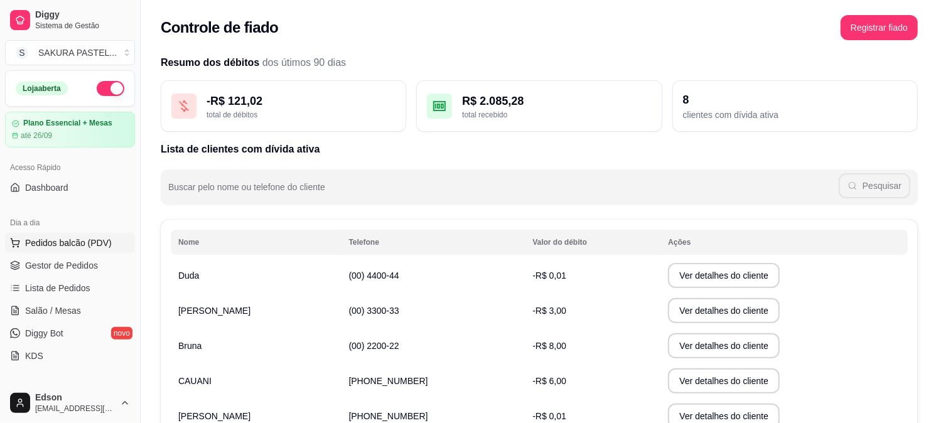
click at [70, 241] on span "Pedidos balcão (PDV)" at bounding box center [68, 243] width 87 height 13
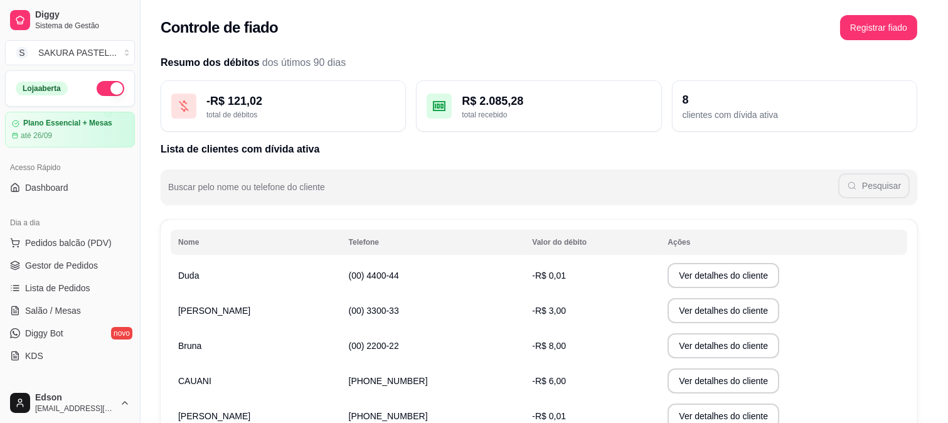
click at [258, 83] on div at bounding box center [342, 81] width 612 height 25
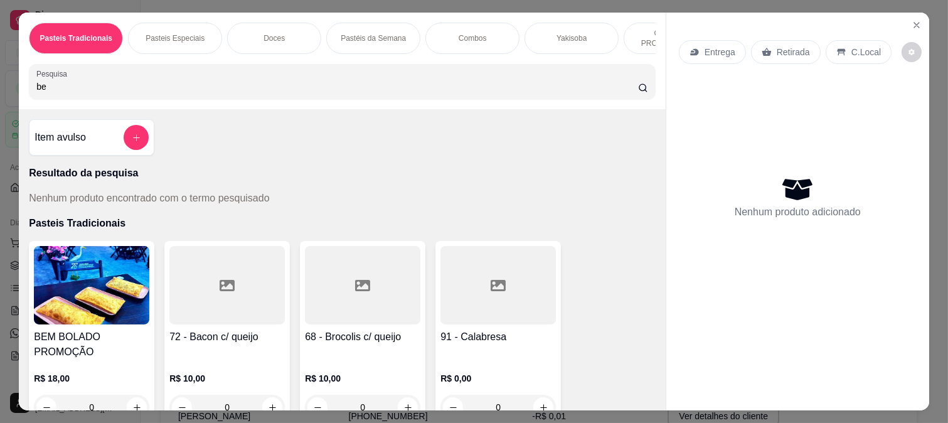
type input "b"
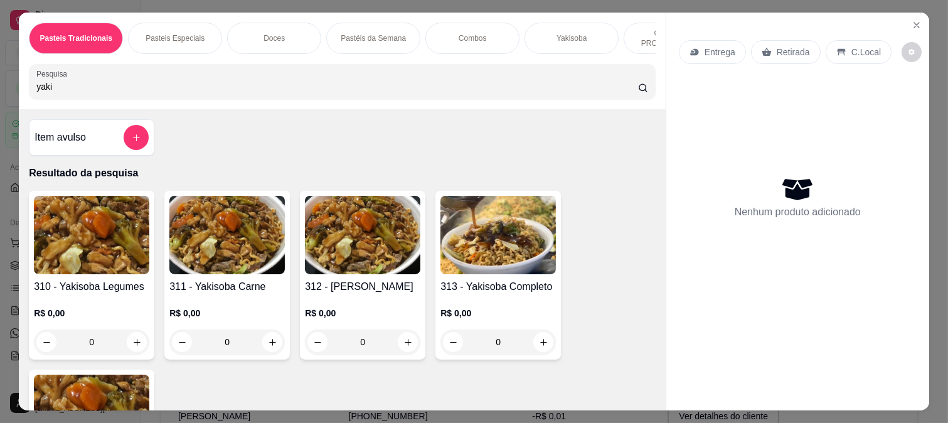
type input "yaki"
click at [515, 292] on h4 "313 - Yakisoba Completo" at bounding box center [498, 286] width 115 height 15
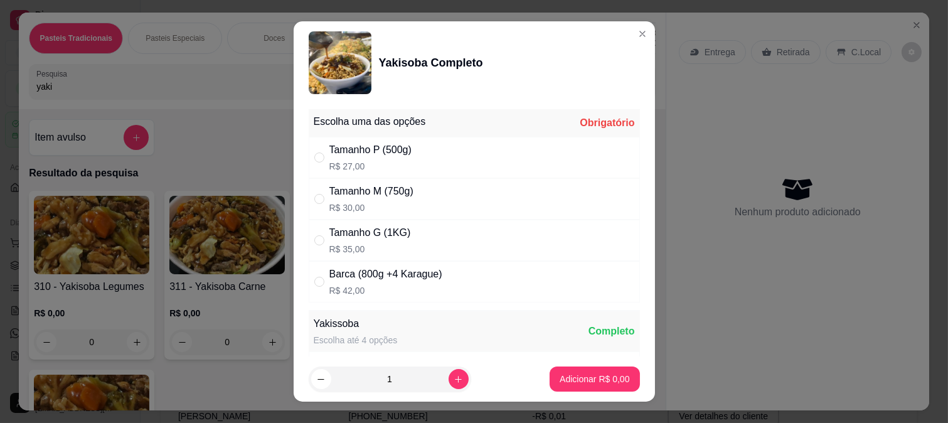
click at [472, 186] on div "Tamanho M (750g) R$ 30,00" at bounding box center [474, 198] width 331 height 41
radio input "true"
click at [593, 379] on p "Adicionar R$ 30,00" at bounding box center [592, 379] width 75 height 13
type input "1"
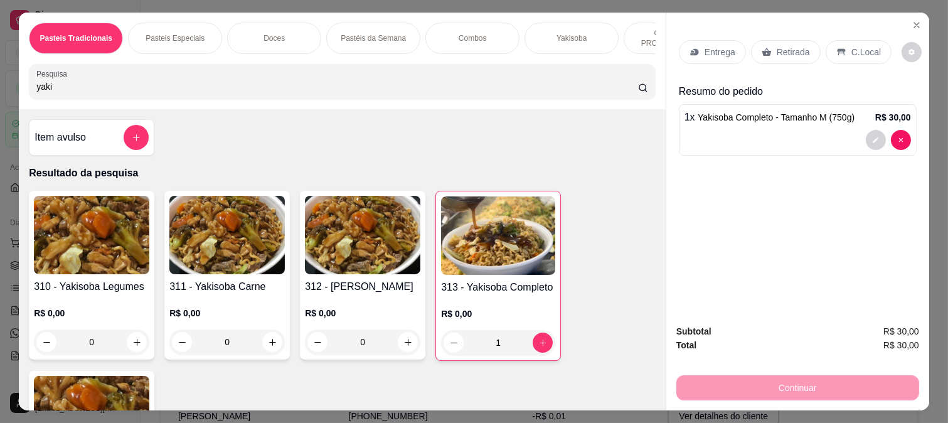
click at [795, 46] on p "Retirada" at bounding box center [793, 52] width 33 height 13
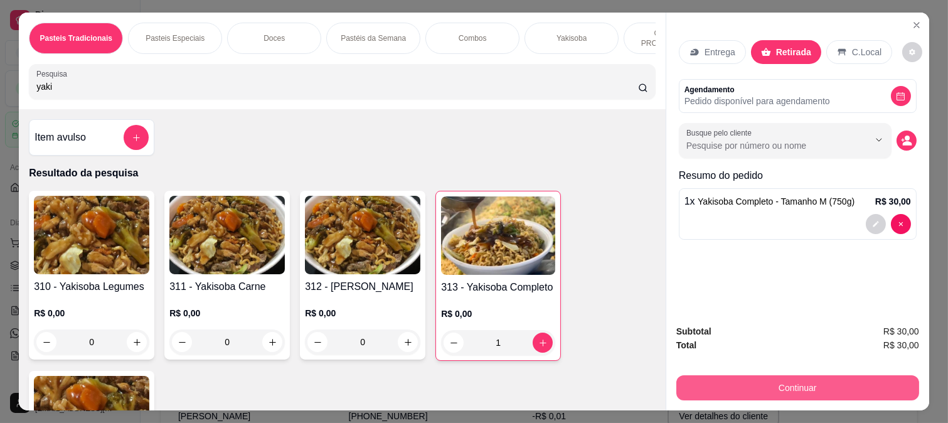
click at [771, 380] on button "Continuar" at bounding box center [797, 387] width 243 height 25
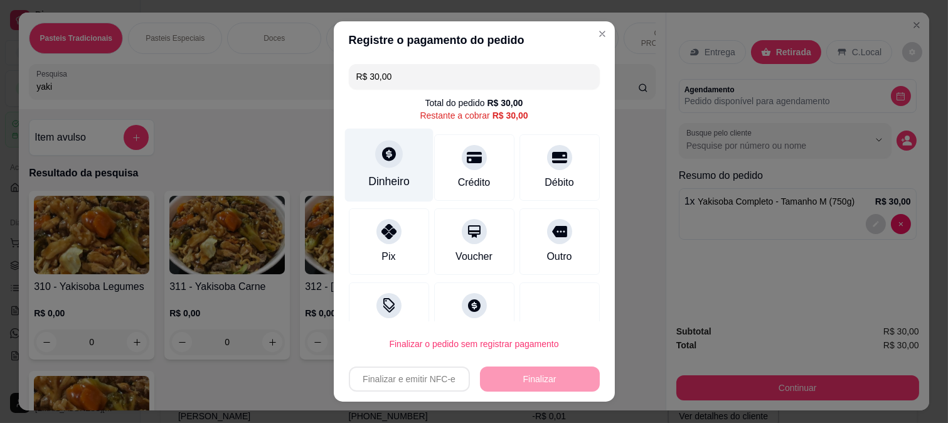
click at [360, 152] on div "Dinheiro" at bounding box center [389, 164] width 88 height 73
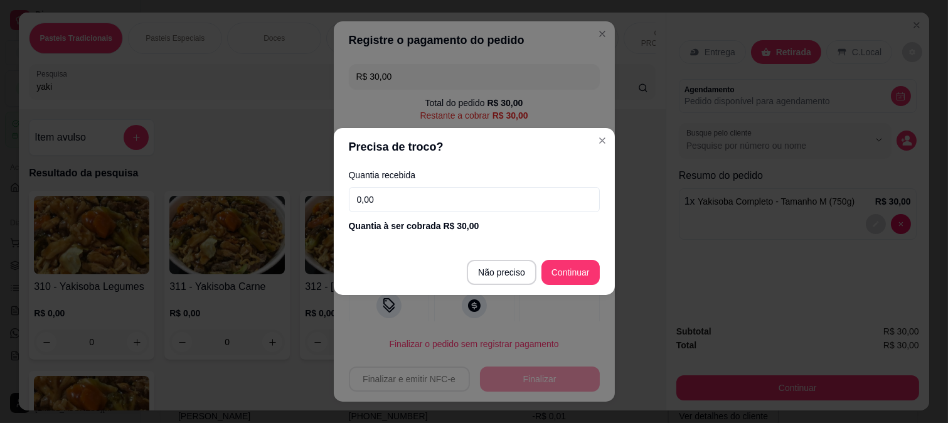
type input "R$ 0,00"
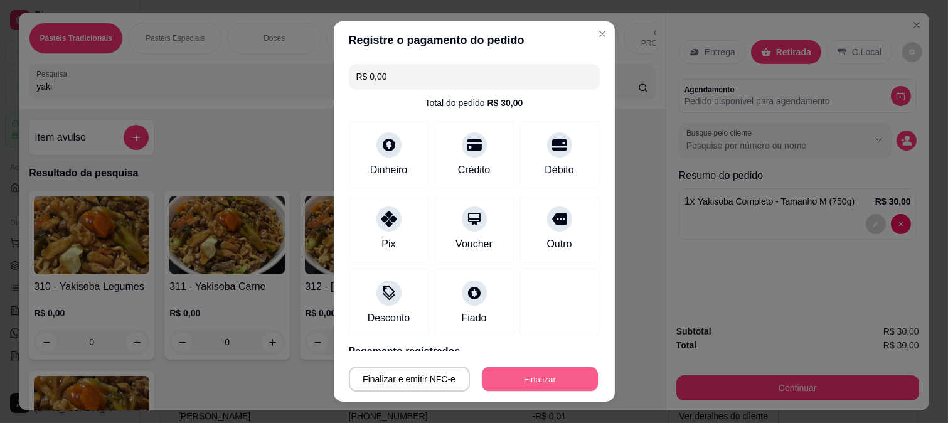
click at [560, 372] on button "Finalizar" at bounding box center [540, 379] width 116 height 24
type input "0"
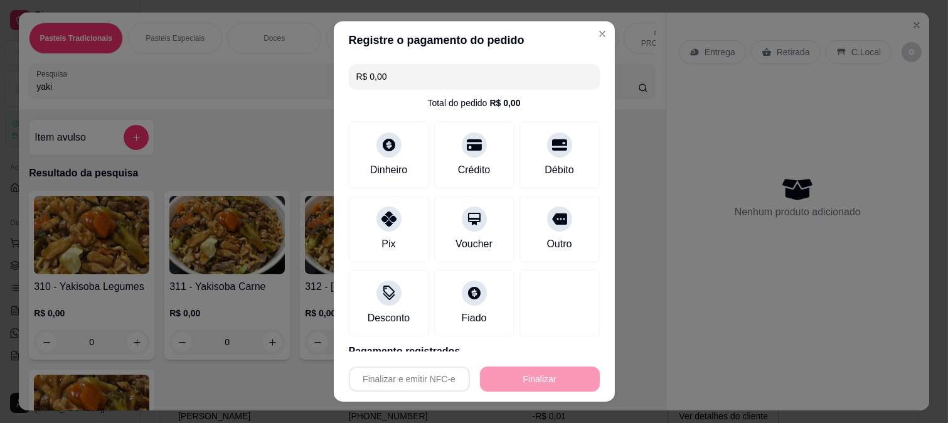
type input "-R$ 30,00"
